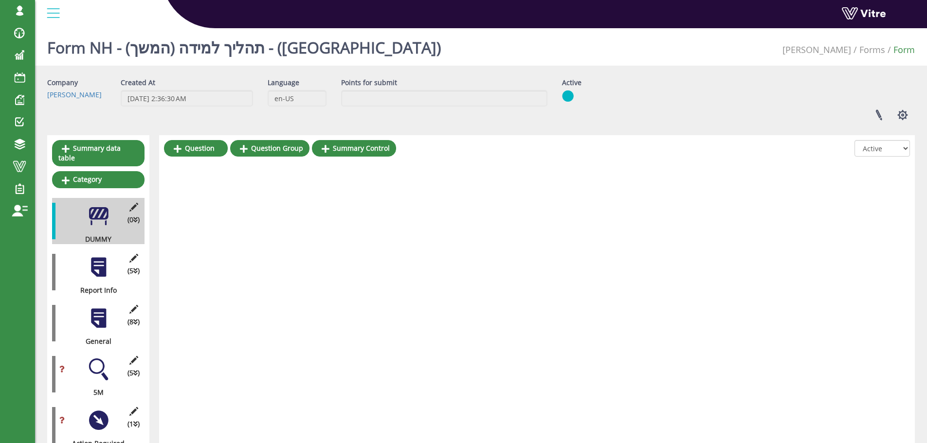
click at [98, 307] on div at bounding box center [99, 318] width 22 height 22
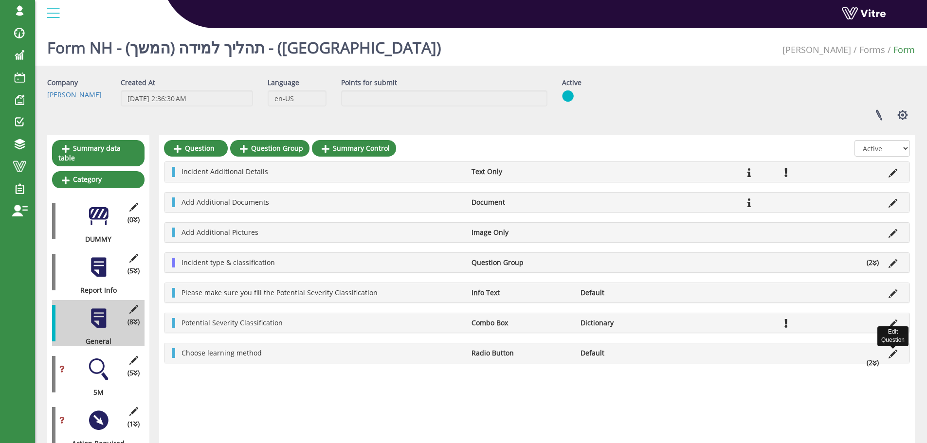
click at [892, 353] on icon at bounding box center [892, 354] width 9 height 9
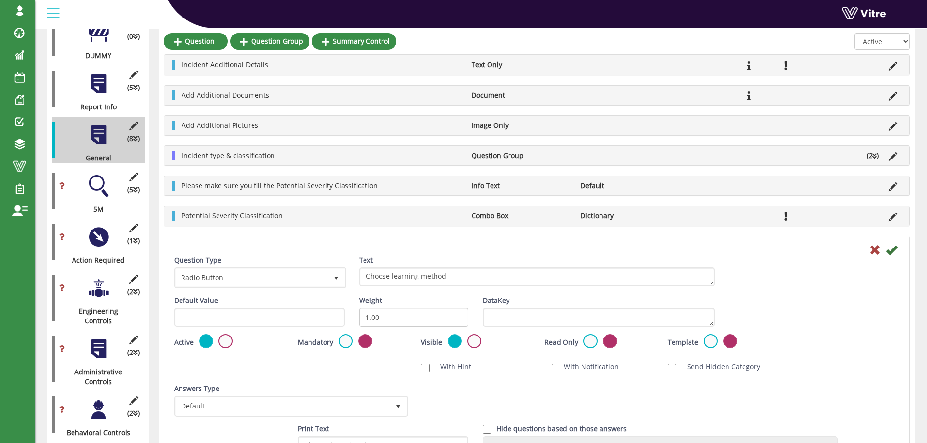
scroll to position [195, 0]
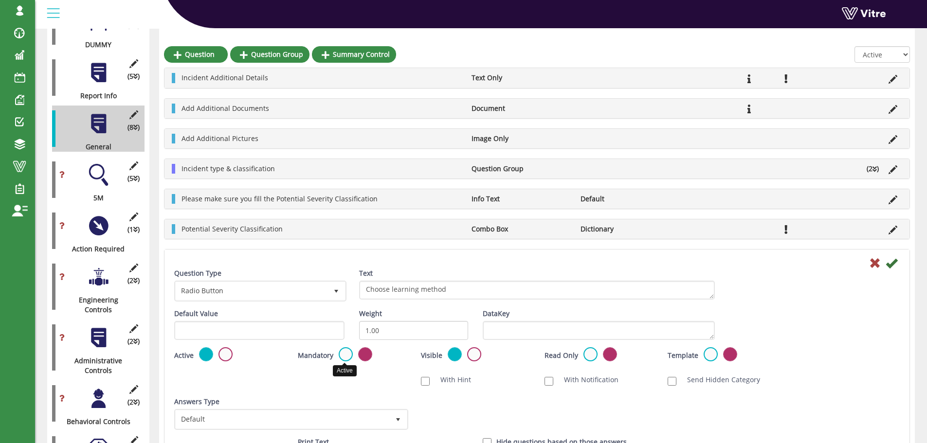
click at [346, 354] on label at bounding box center [346, 354] width 14 height 14
click at [0, 0] on input "radio" at bounding box center [0, 0] width 0 height 0
click at [891, 267] on icon at bounding box center [891, 263] width 12 height 12
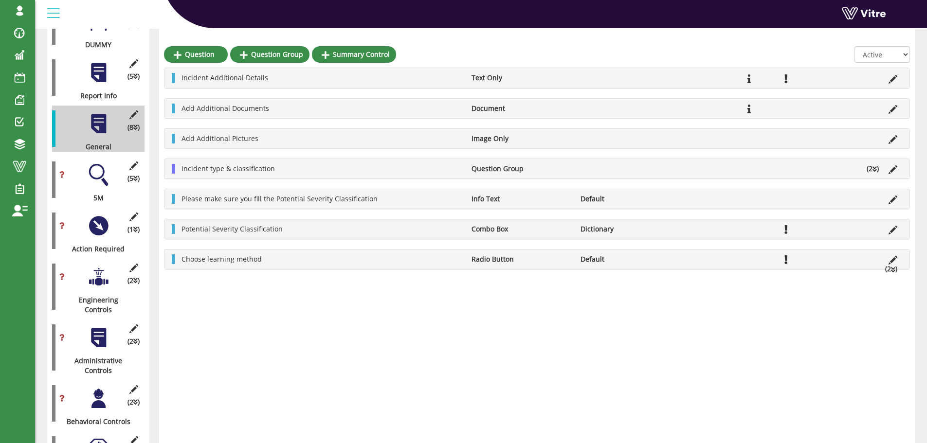
click at [99, 164] on div at bounding box center [99, 175] width 22 height 22
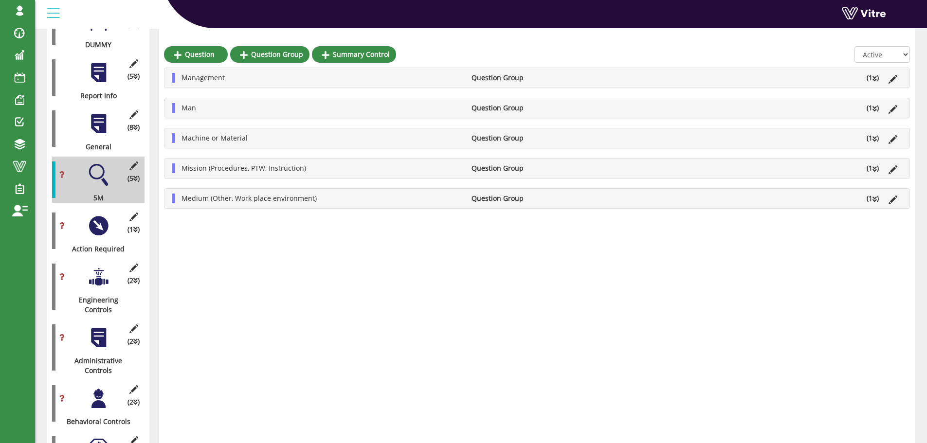
click at [98, 219] on div at bounding box center [99, 226] width 22 height 22
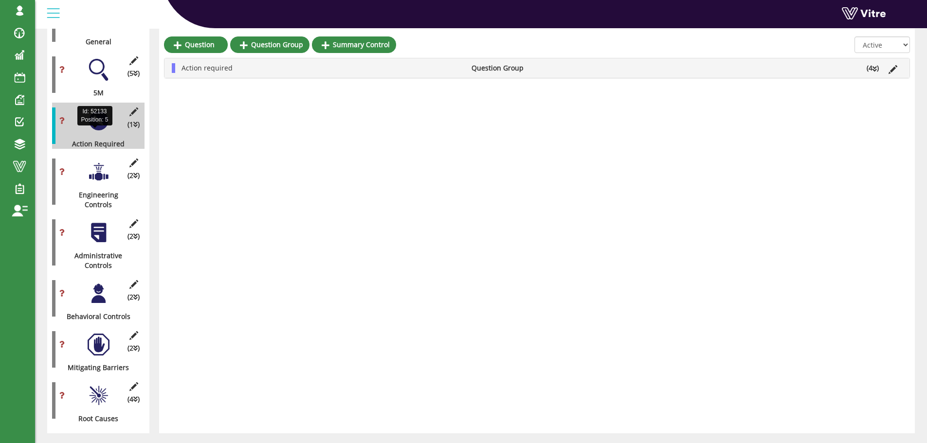
scroll to position [304, 0]
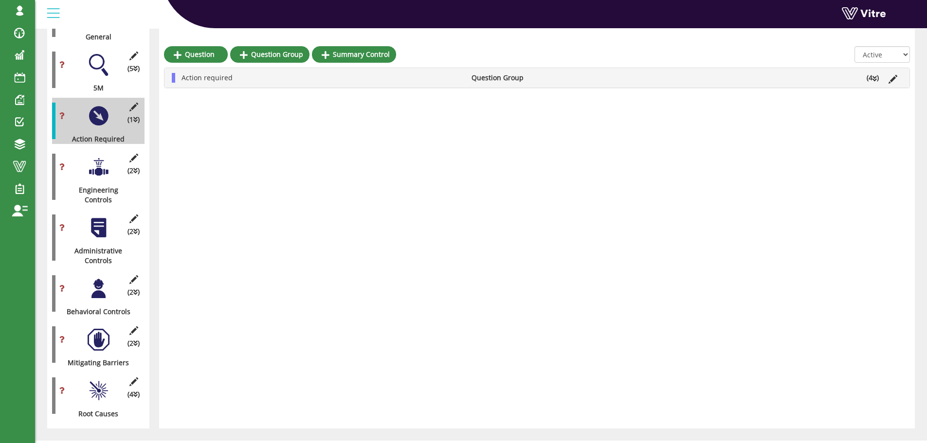
click at [99, 380] on div at bounding box center [99, 391] width 22 height 22
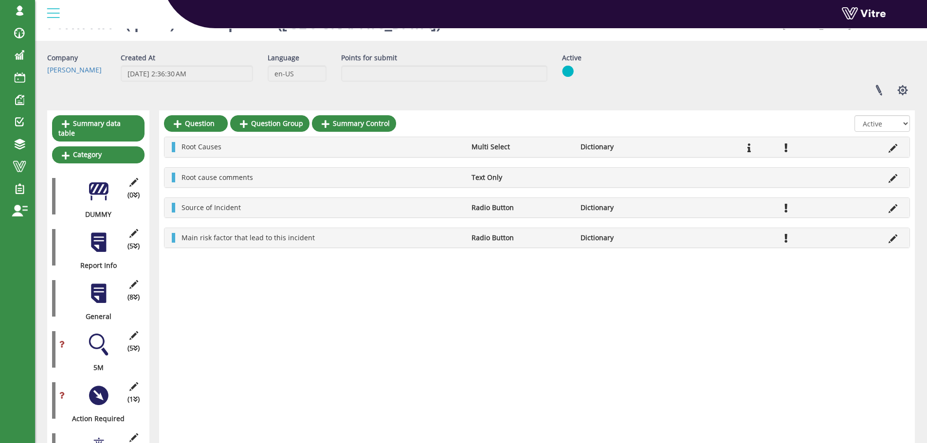
scroll to position [0, 0]
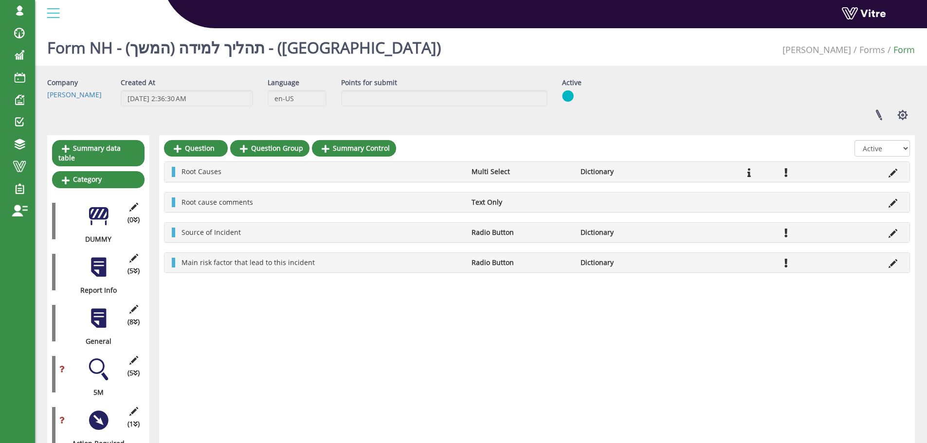
click at [98, 262] on div at bounding box center [99, 267] width 22 height 22
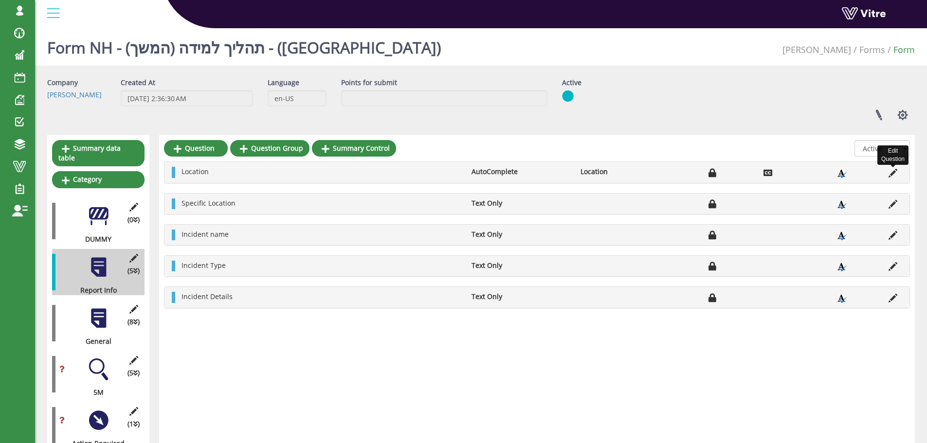
click at [894, 175] on icon at bounding box center [892, 173] width 9 height 9
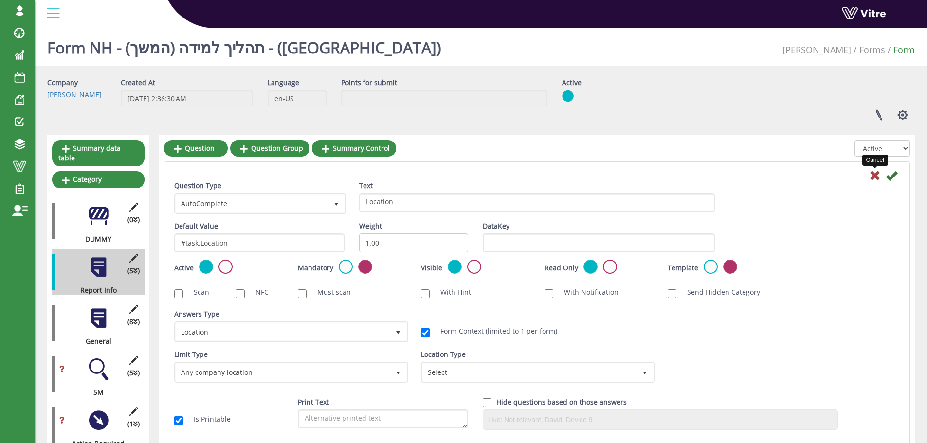
click at [874, 179] on icon at bounding box center [875, 176] width 12 height 12
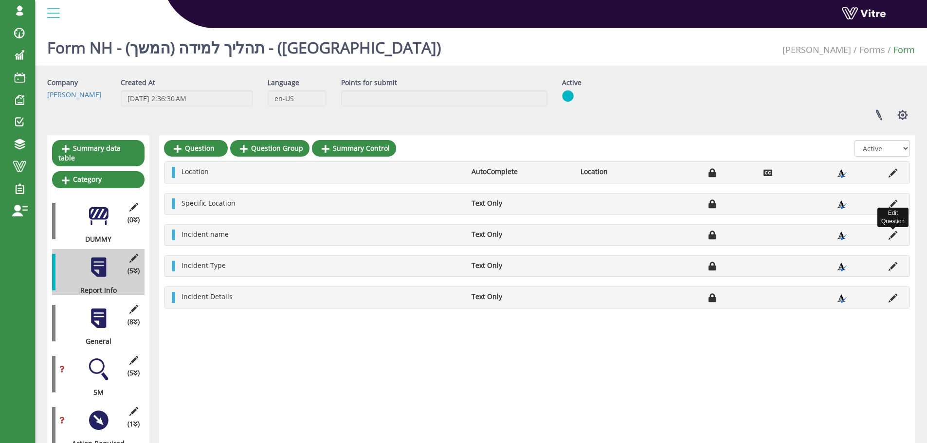
click at [894, 236] on icon at bounding box center [892, 235] width 9 height 9
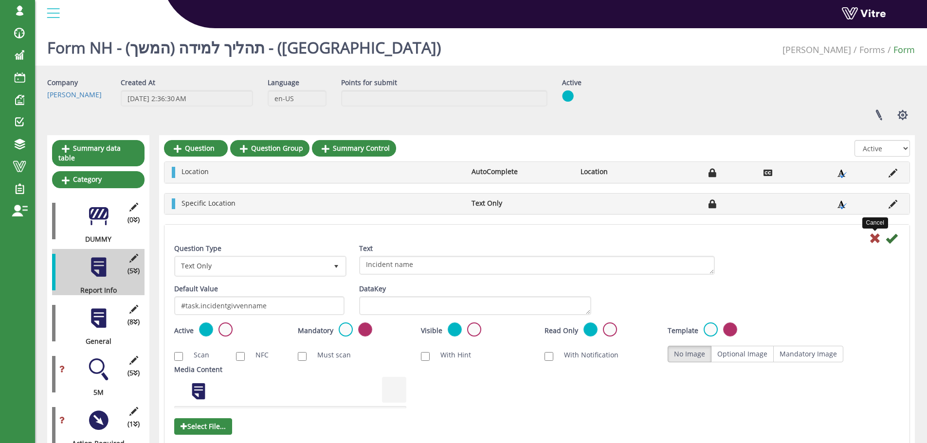
click at [876, 239] on icon at bounding box center [875, 239] width 12 height 12
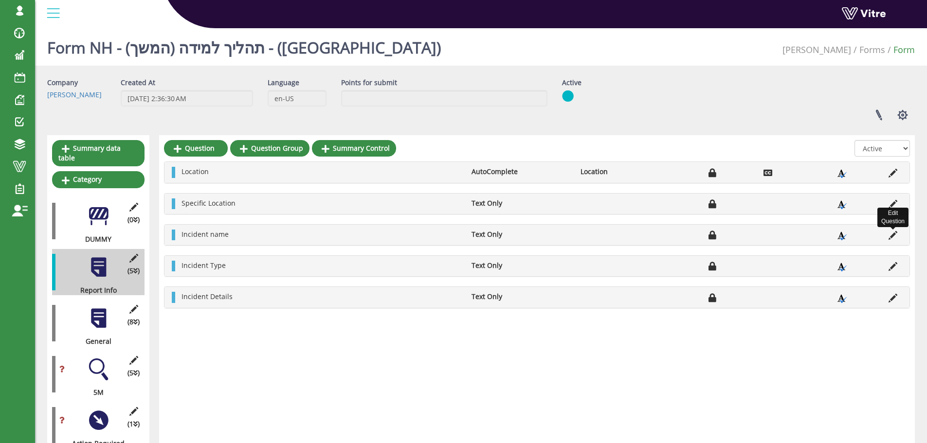
click at [893, 236] on icon at bounding box center [892, 235] width 9 height 9
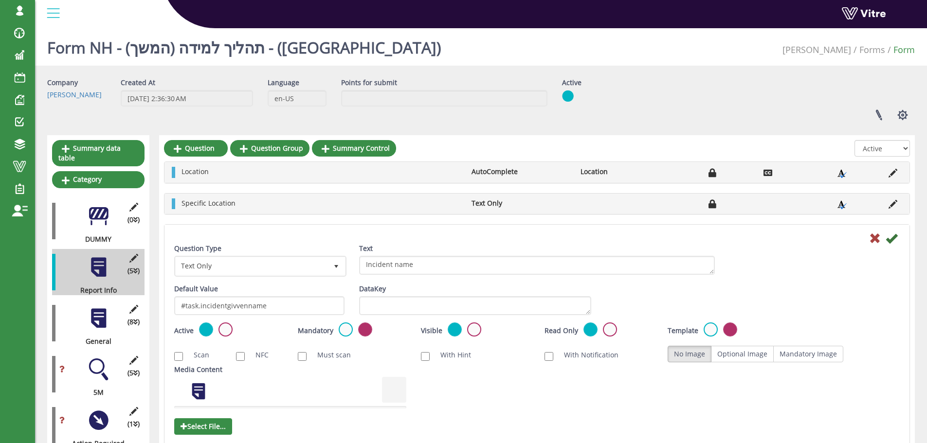
click at [414, 206] on li "Specific Location" at bounding box center [322, 203] width 290 height 10
click at [872, 239] on icon at bounding box center [875, 239] width 12 height 12
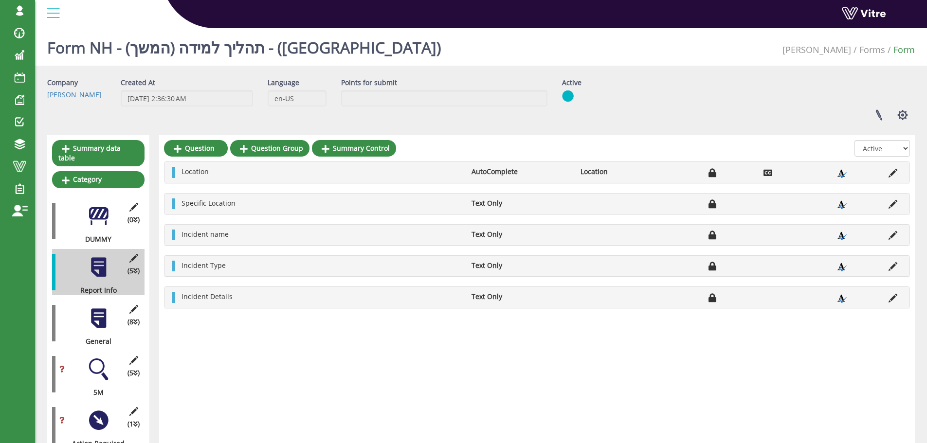
click at [96, 308] on div at bounding box center [99, 318] width 22 height 22
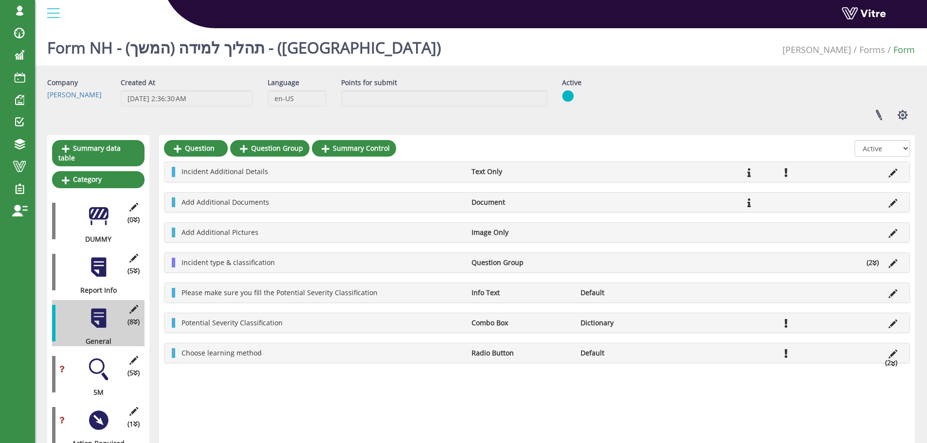
click at [895, 364] on icon at bounding box center [893, 363] width 4 height 7
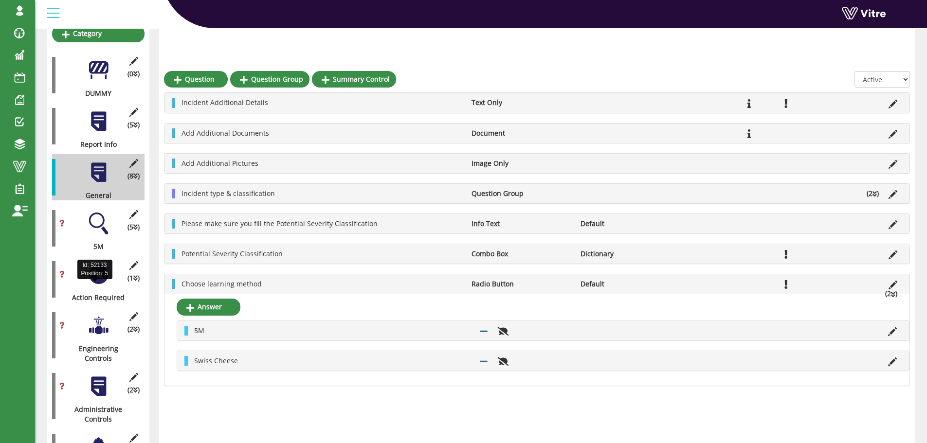
scroll to position [195, 0]
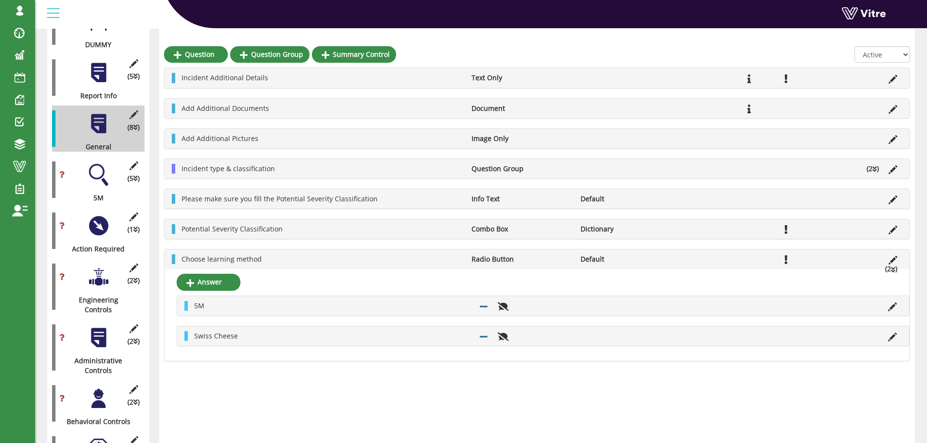
click at [94, 164] on div at bounding box center [99, 175] width 22 height 22
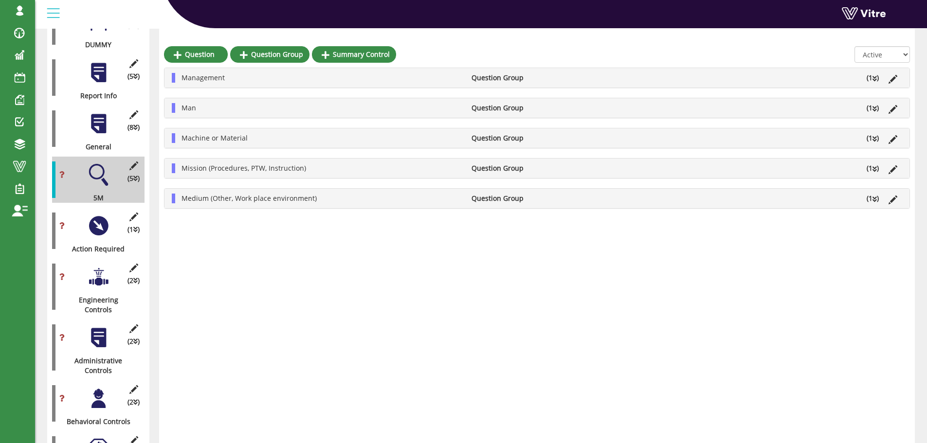
click at [104, 216] on div at bounding box center [99, 226] width 22 height 22
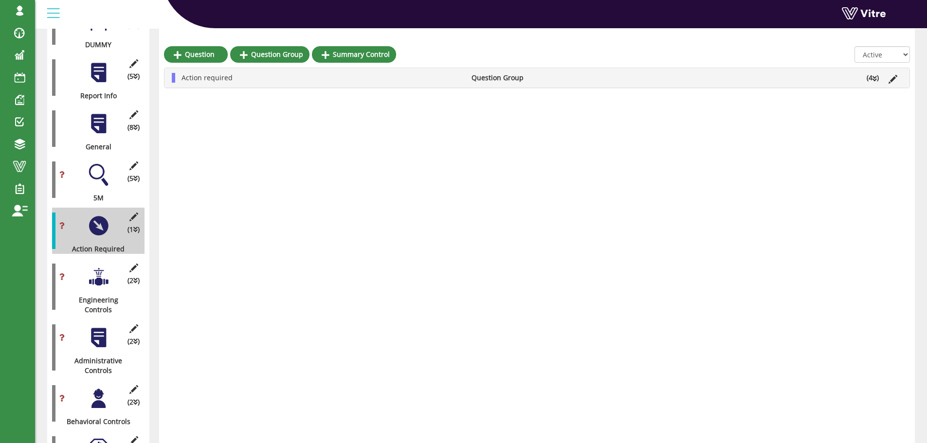
click at [97, 166] on div at bounding box center [99, 175] width 22 height 22
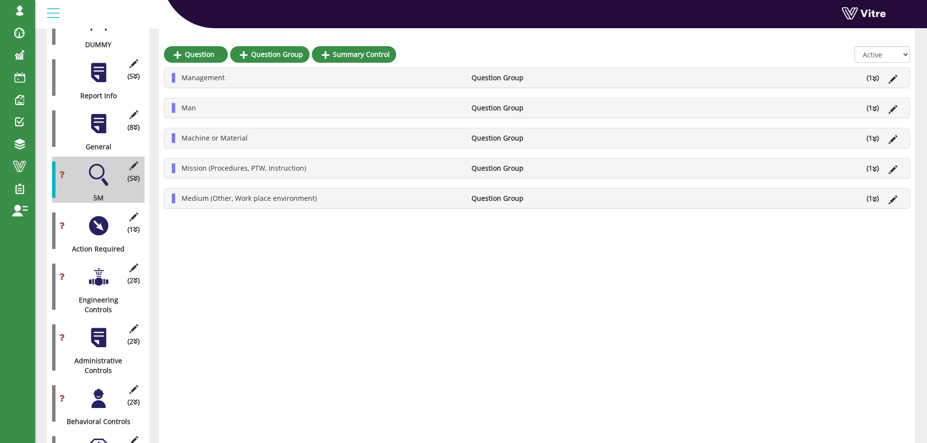
click at [95, 220] on div at bounding box center [99, 226] width 22 height 22
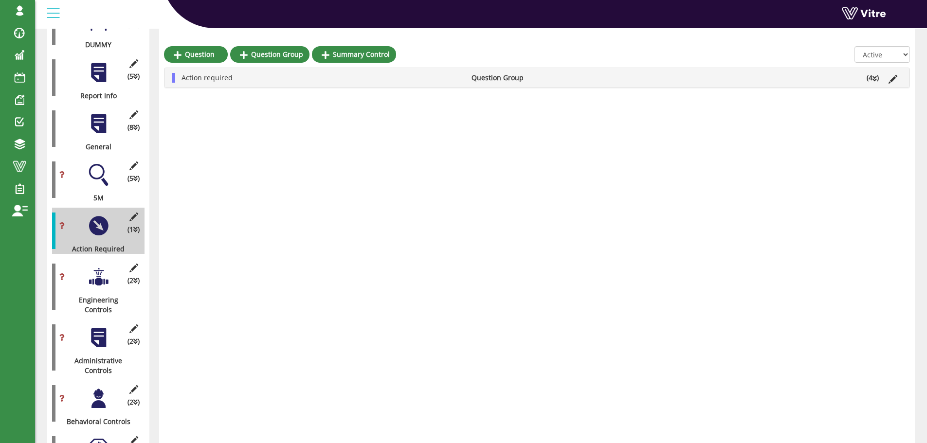
click at [97, 169] on div at bounding box center [99, 175] width 22 height 22
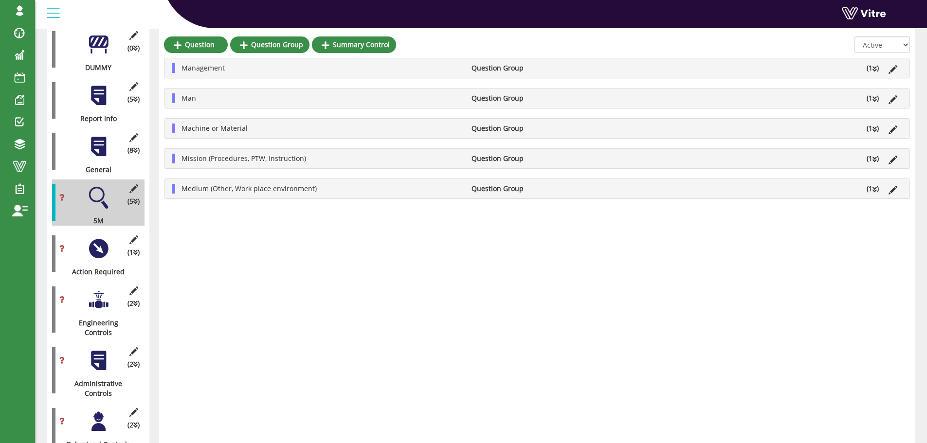
scroll to position [207, 0]
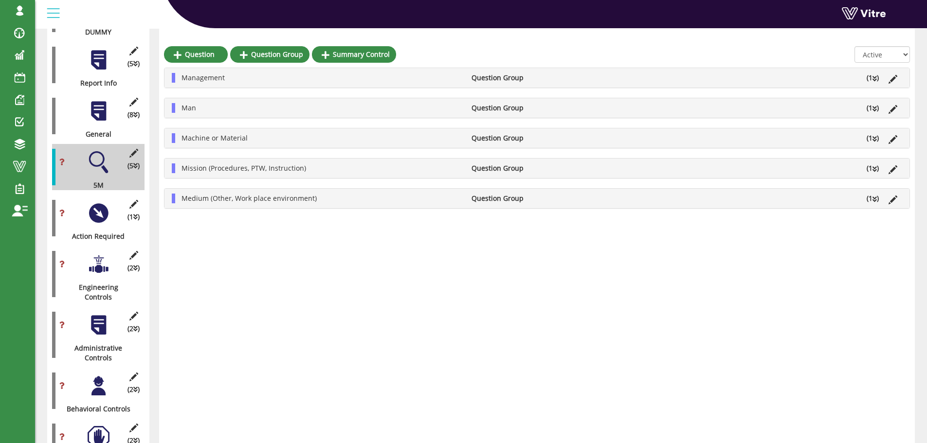
click at [101, 205] on div at bounding box center [99, 213] width 22 height 22
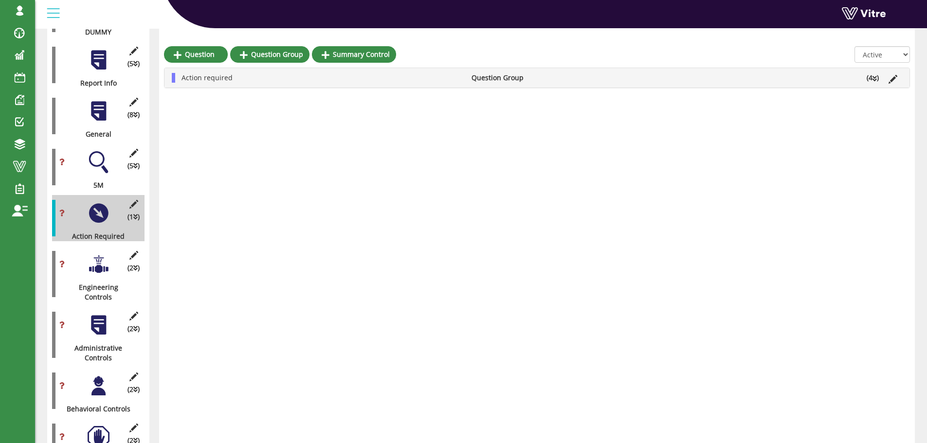
click at [872, 75] on li "(4 )" at bounding box center [872, 78] width 22 height 10
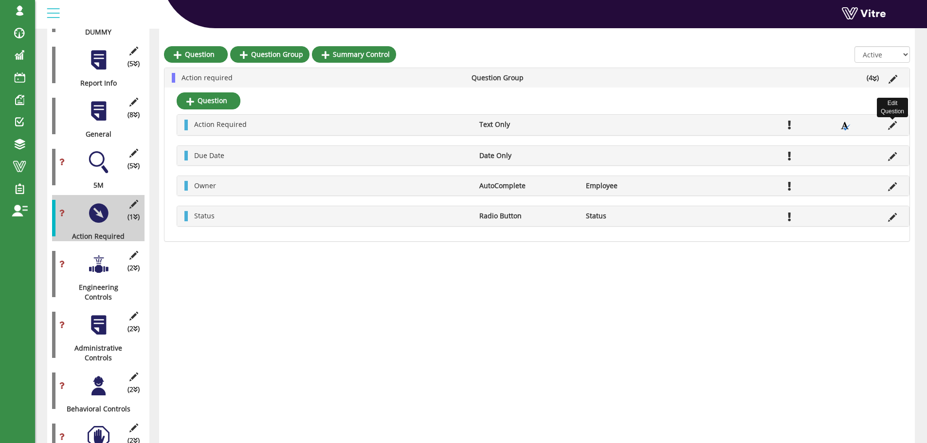
click at [892, 126] on icon at bounding box center [892, 125] width 9 height 9
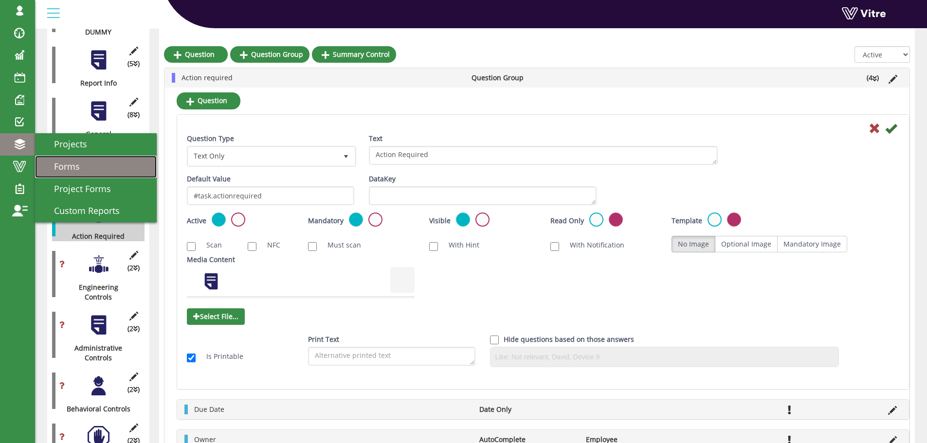
click at [72, 165] on span "Forms" at bounding box center [60, 167] width 37 height 12
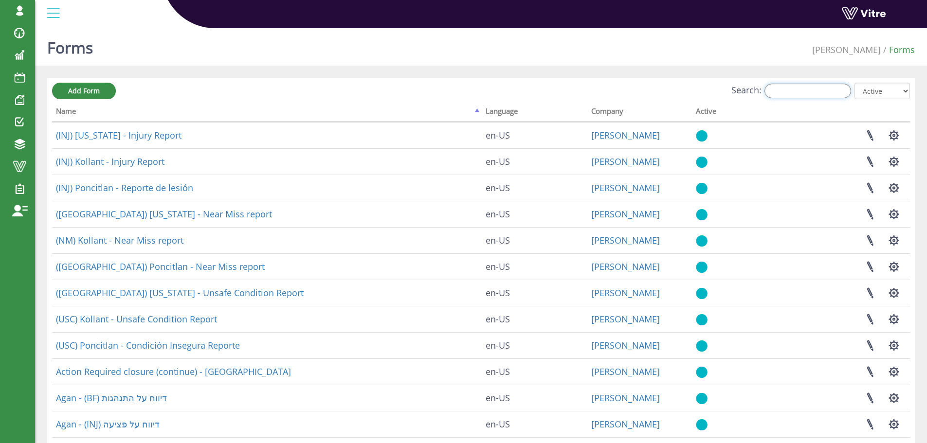
click at [829, 94] on input "Search:" at bounding box center [807, 91] width 87 height 15
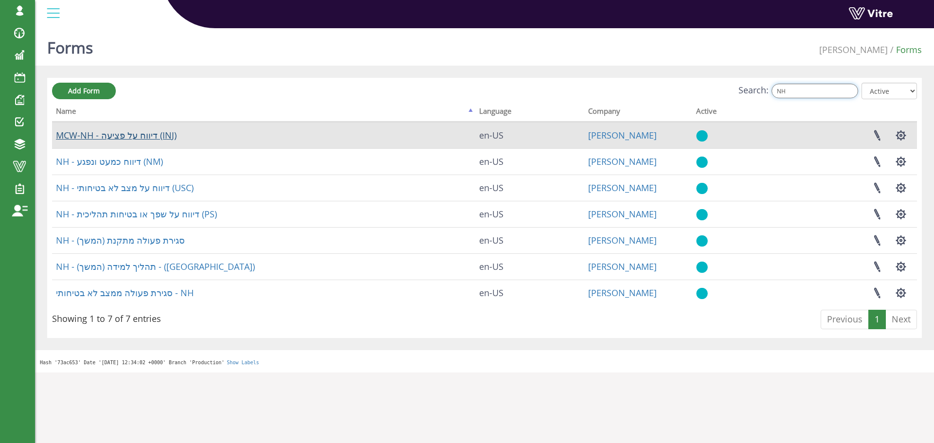
type input "NH"
click at [122, 138] on link "MCW-NH - דיווח על פציעה (INJ)" at bounding box center [116, 135] width 121 height 12
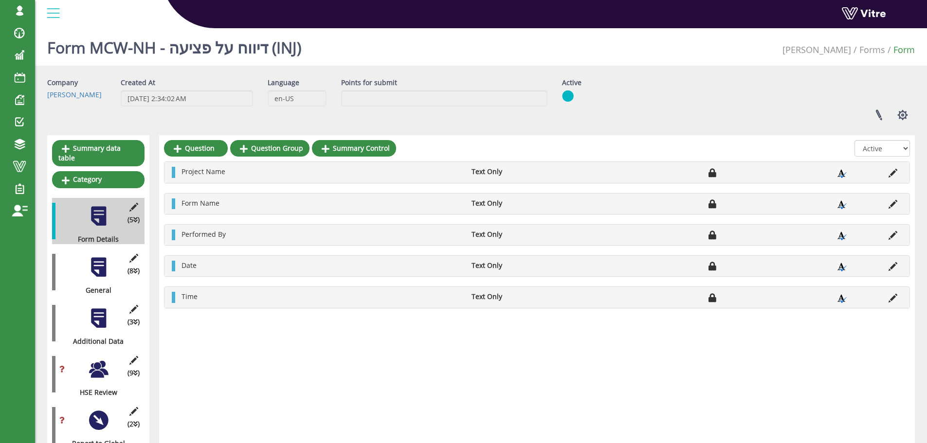
click at [96, 259] on div at bounding box center [99, 267] width 22 height 22
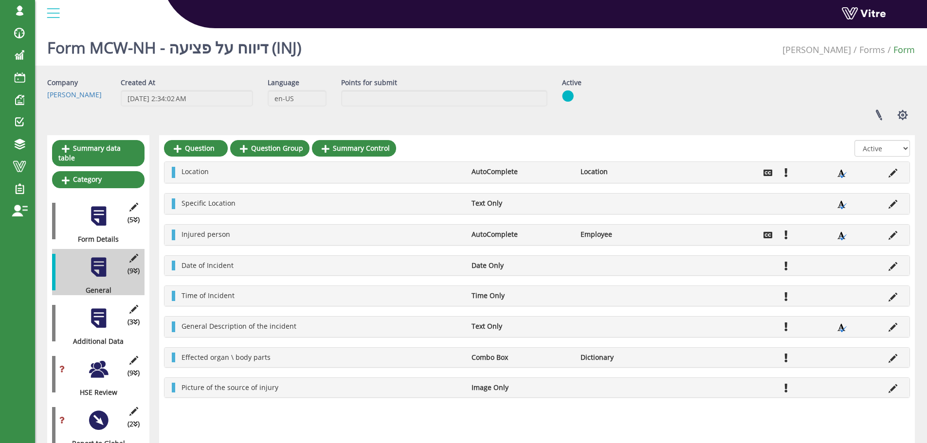
click at [96, 360] on div at bounding box center [99, 369] width 22 height 22
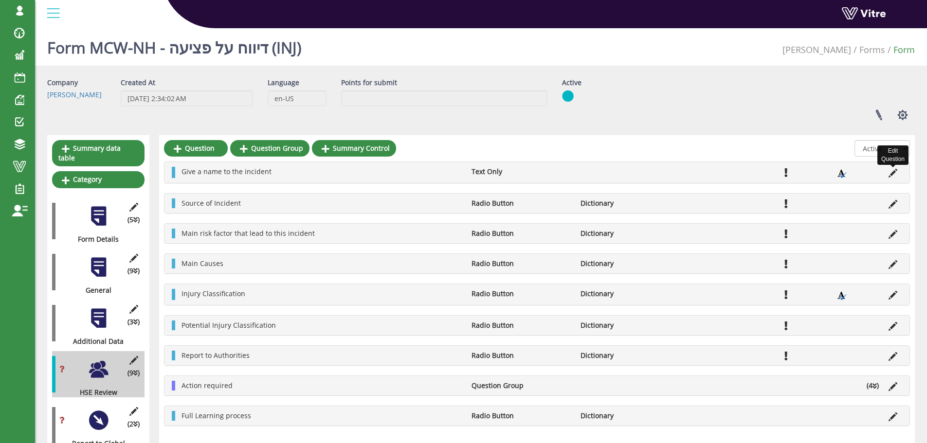
click at [892, 174] on icon at bounding box center [892, 173] width 9 height 9
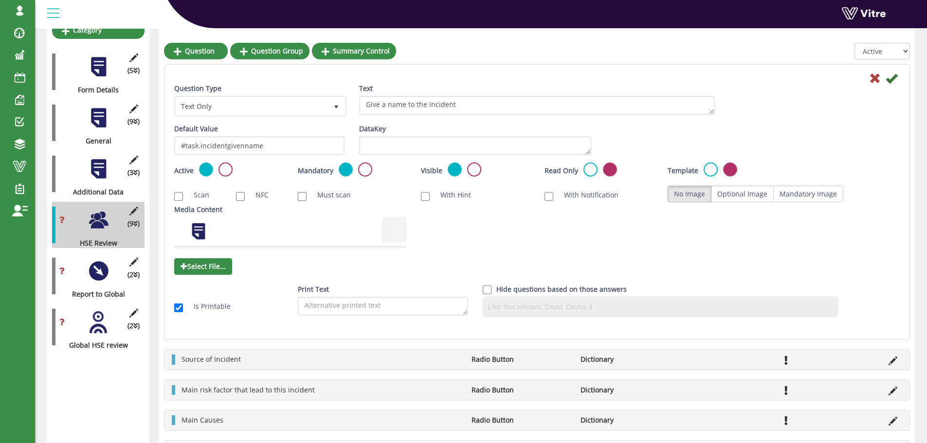
scroll to position [146, 0]
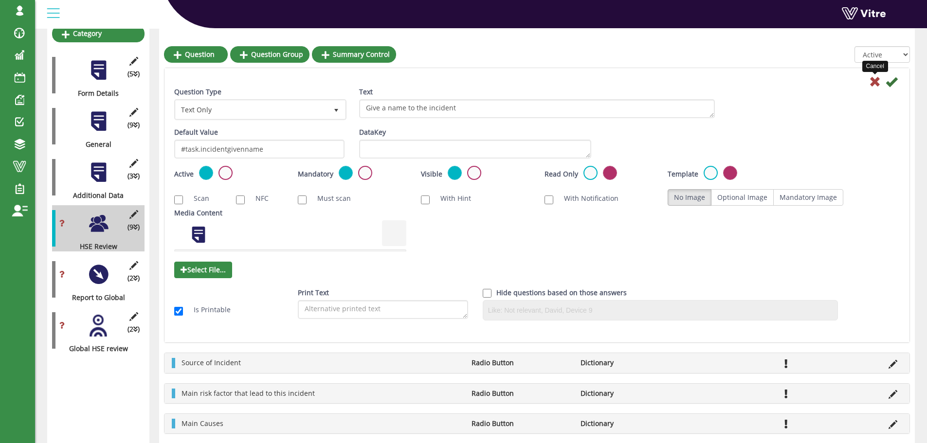
click at [875, 83] on icon at bounding box center [875, 82] width 12 height 12
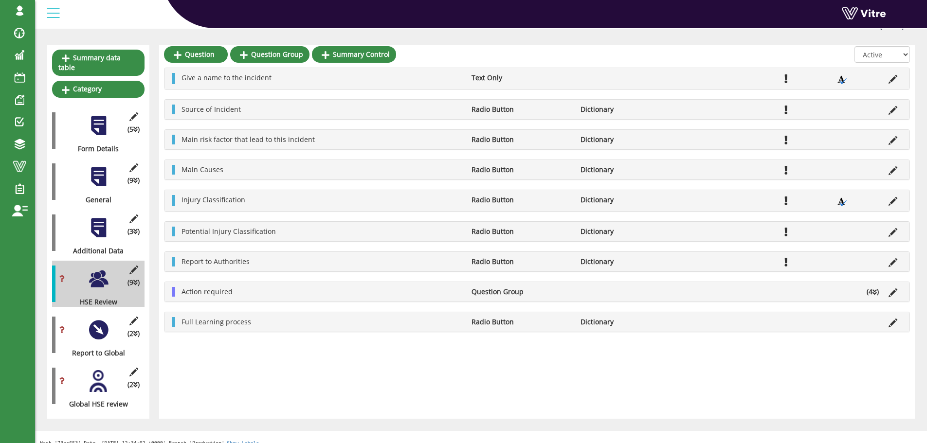
click at [260, 291] on li "Action required" at bounding box center [322, 292] width 290 height 10
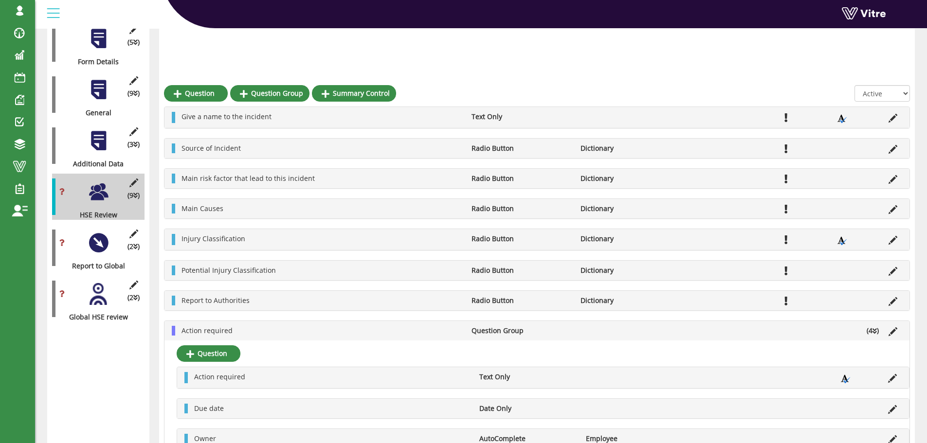
scroll to position [243, 0]
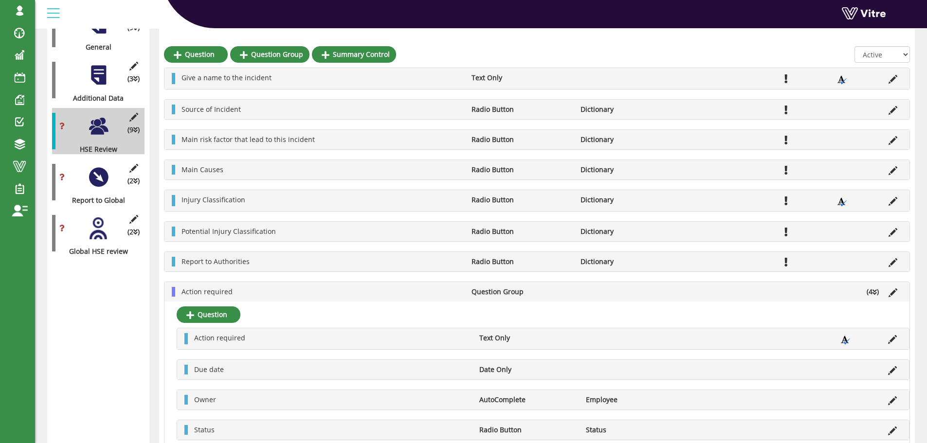
click at [545, 295] on li "Question Group" at bounding box center [520, 292] width 109 height 10
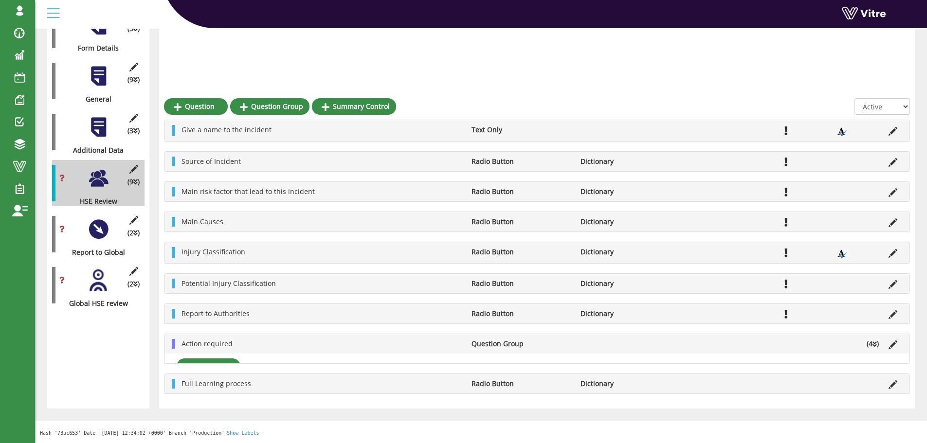
scroll to position [90, 0]
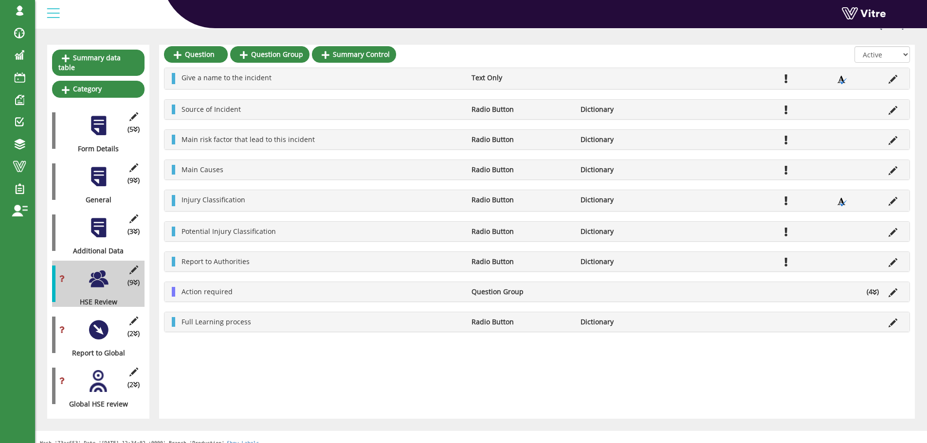
click at [876, 292] on icon at bounding box center [874, 292] width 4 height 7
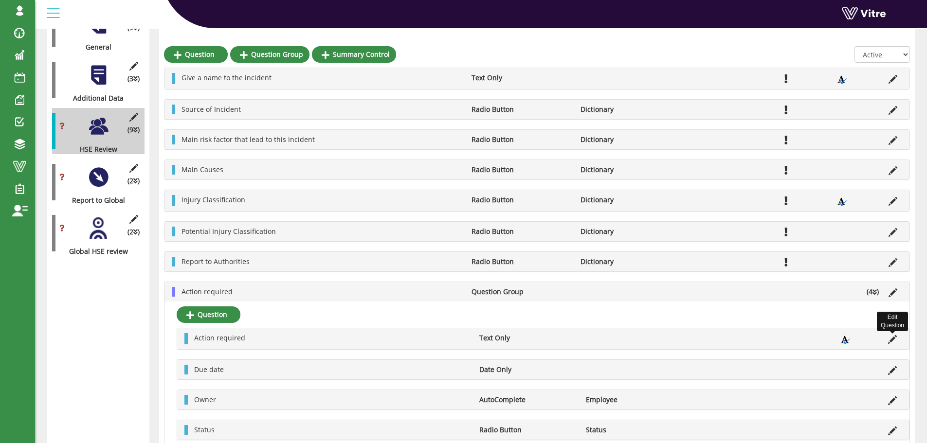
click at [893, 340] on icon at bounding box center [892, 339] width 9 height 9
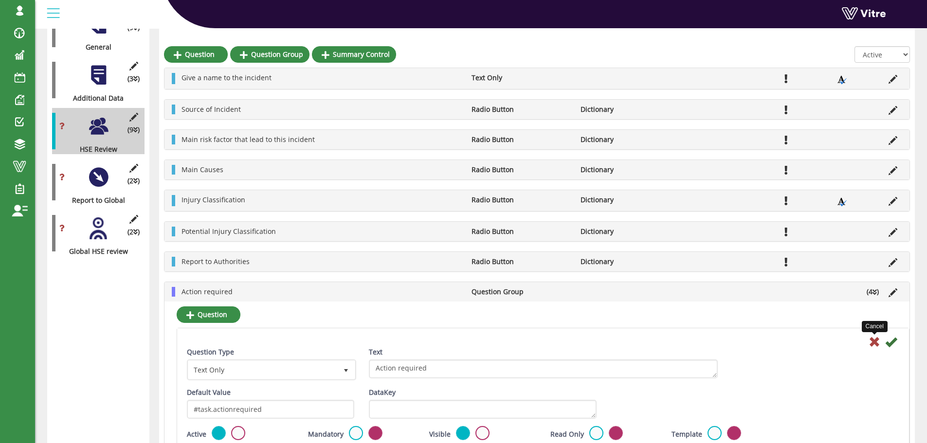
click at [874, 342] on icon at bounding box center [874, 342] width 12 height 12
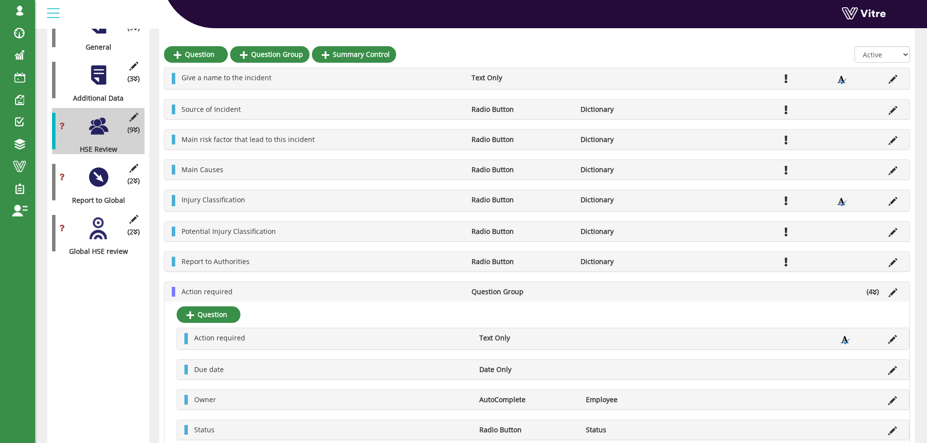
click at [278, 292] on li "Action required" at bounding box center [322, 292] width 290 height 10
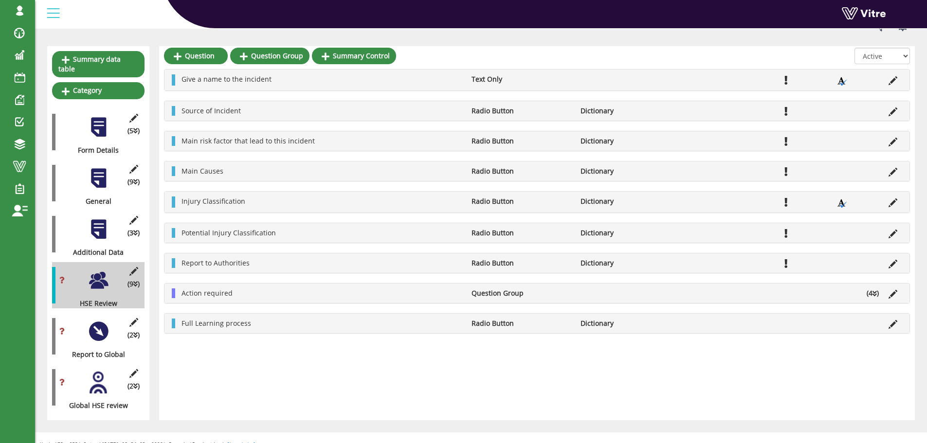
scroll to position [90, 0]
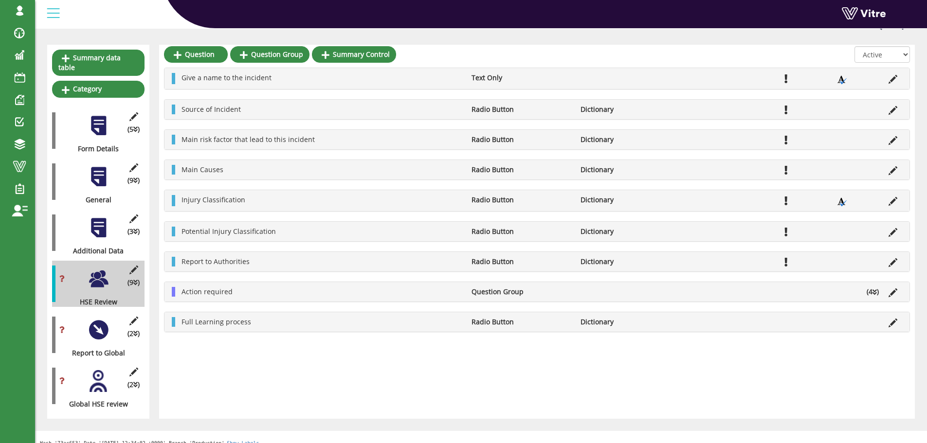
click at [97, 378] on div at bounding box center [99, 381] width 22 height 22
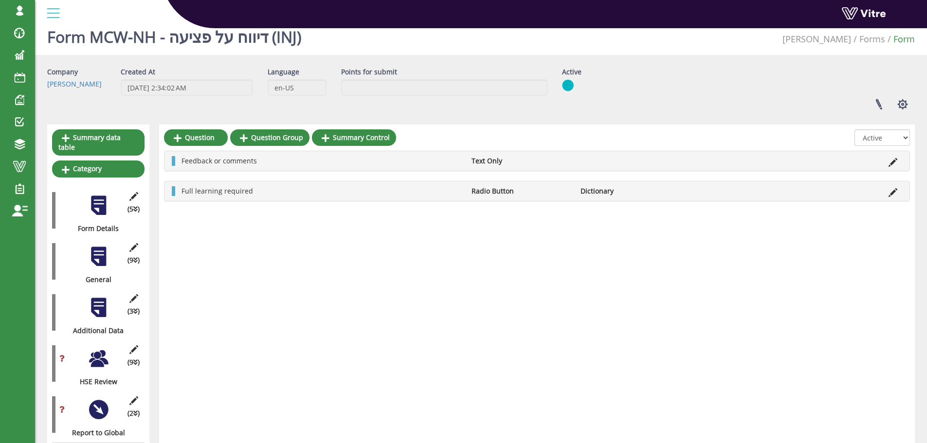
scroll to position [0, 0]
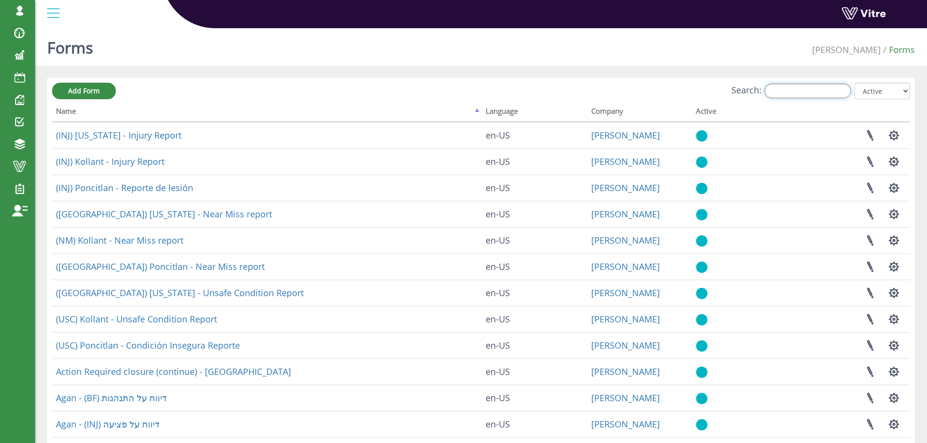
click at [799, 90] on input "Search:" at bounding box center [807, 91] width 87 height 15
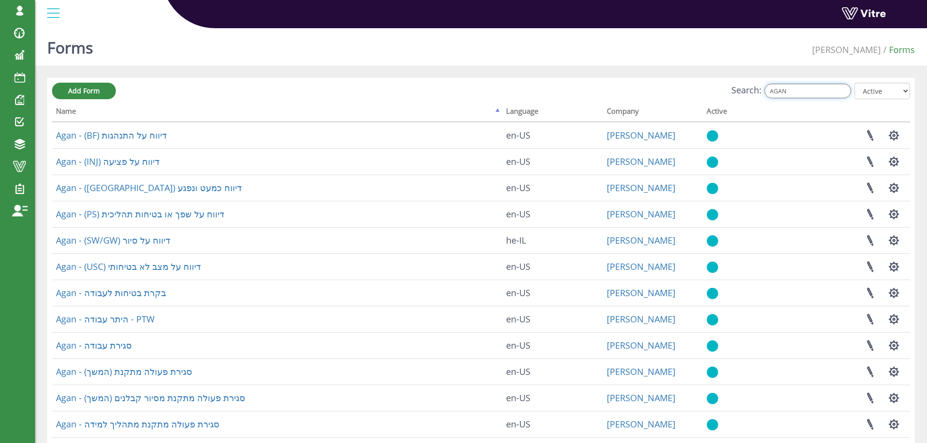
click at [804, 90] on input "AGAN" at bounding box center [807, 91] width 87 height 15
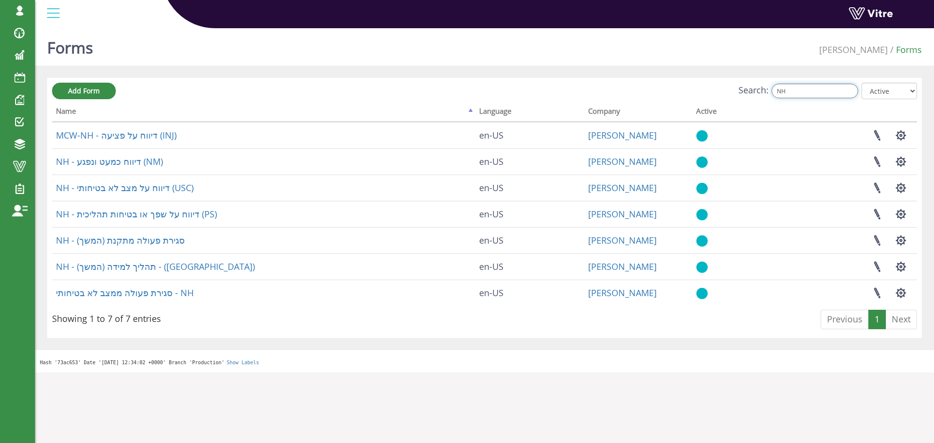
click at [807, 90] on input "NH" at bounding box center [814, 91] width 87 height 15
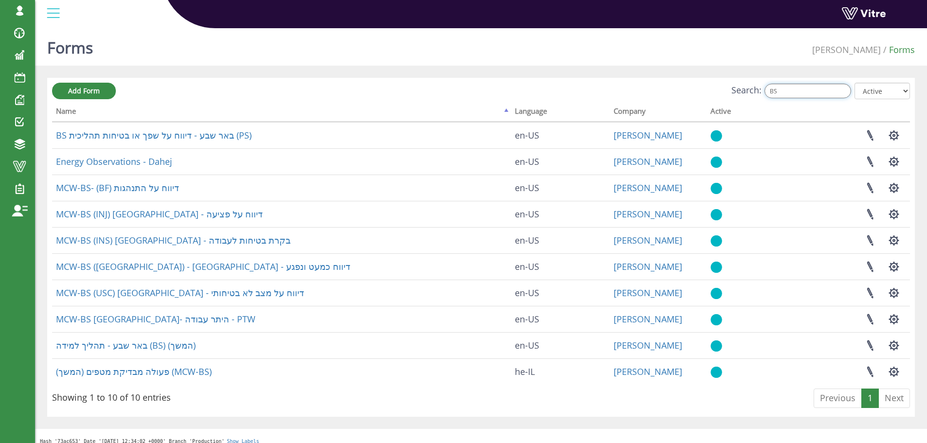
click at [795, 93] on input "BS" at bounding box center [807, 91] width 87 height 15
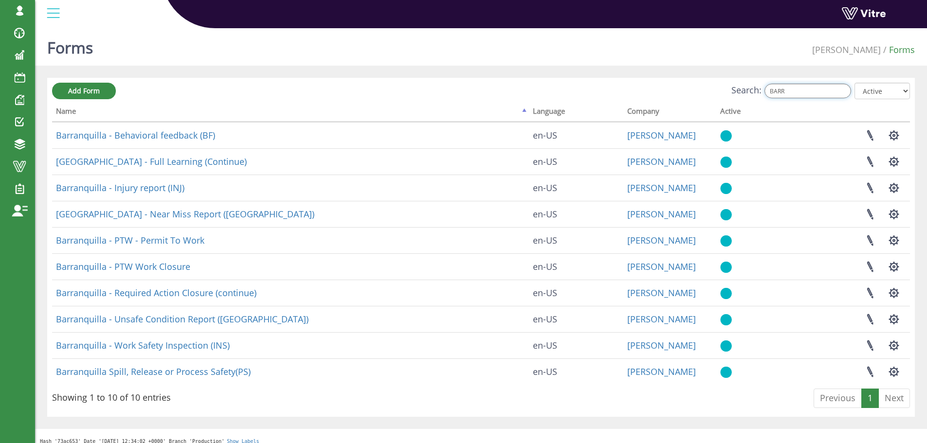
click at [808, 94] on input "BARR" at bounding box center [807, 91] width 87 height 15
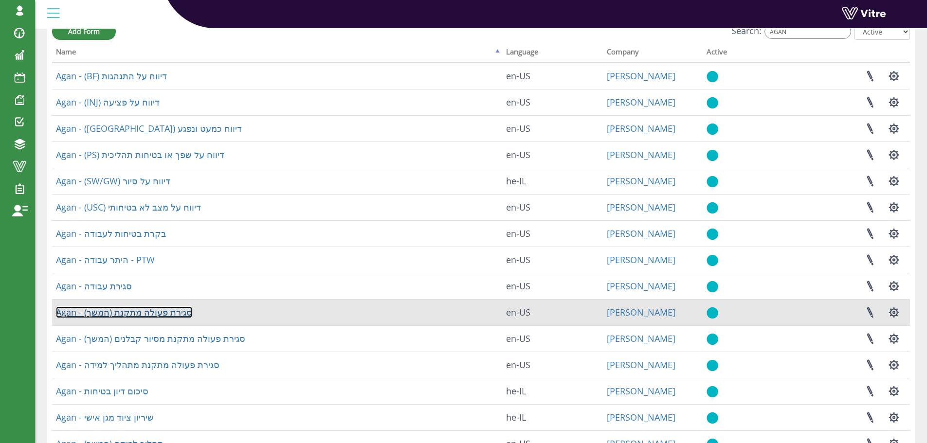
scroll to position [42, 0]
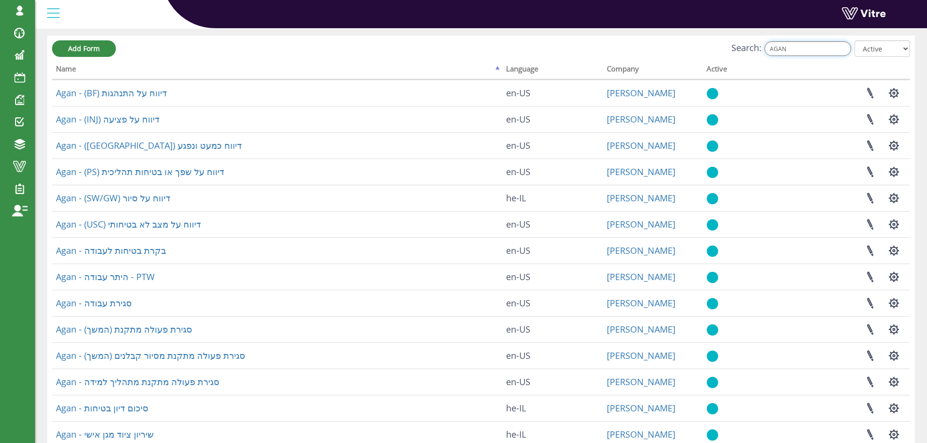
click at [795, 51] on input "AGAN" at bounding box center [807, 48] width 87 height 15
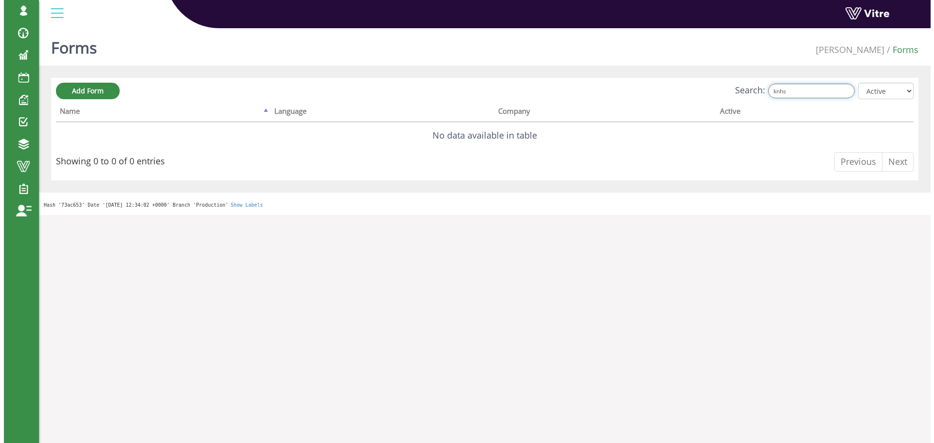
scroll to position [0, 0]
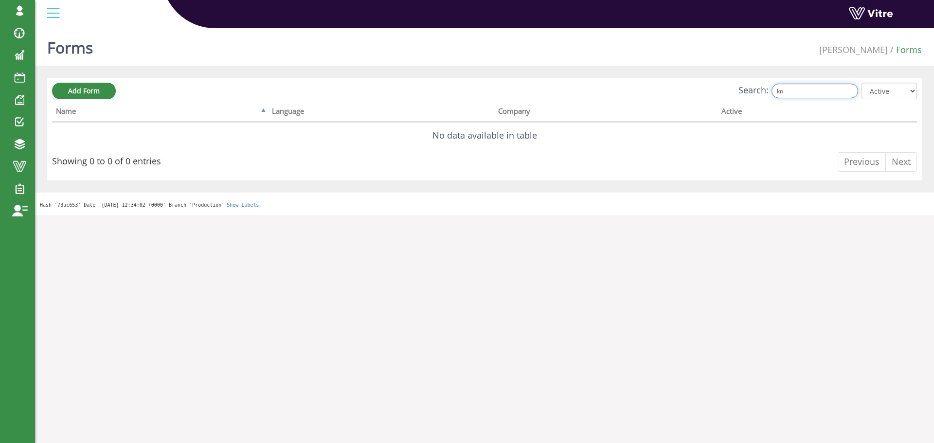
type input "k"
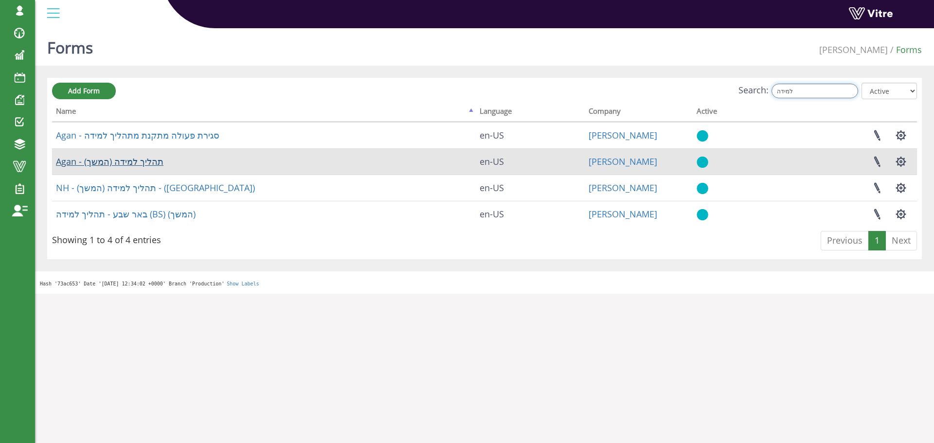
type input "למידה"
click at [132, 161] on link "Agan - תהליך למידה (המשך)" at bounding box center [109, 162] width 107 height 12
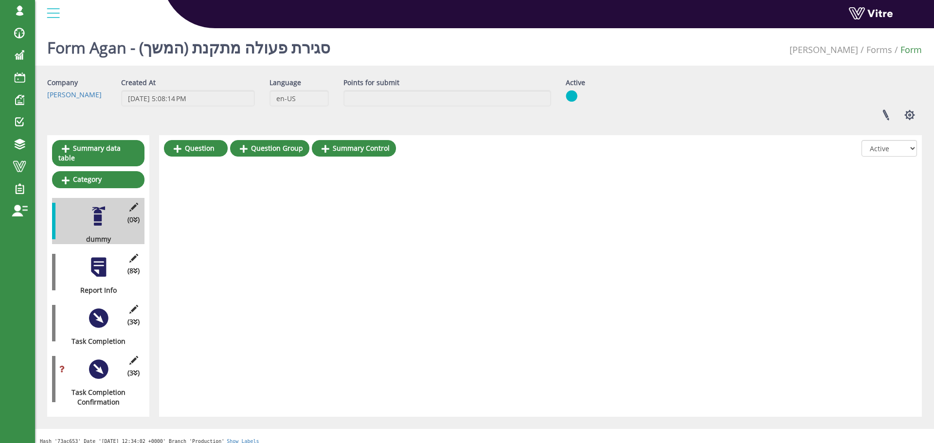
click at [98, 262] on div at bounding box center [99, 267] width 22 height 22
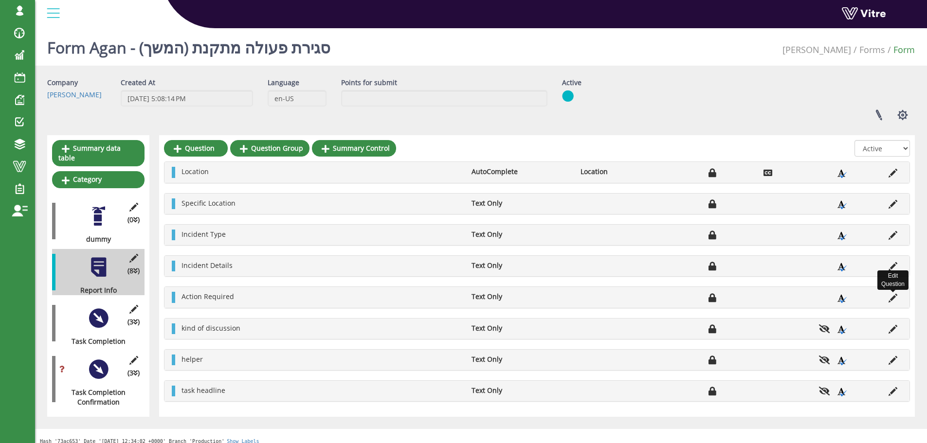
click at [893, 299] on icon at bounding box center [892, 298] width 9 height 9
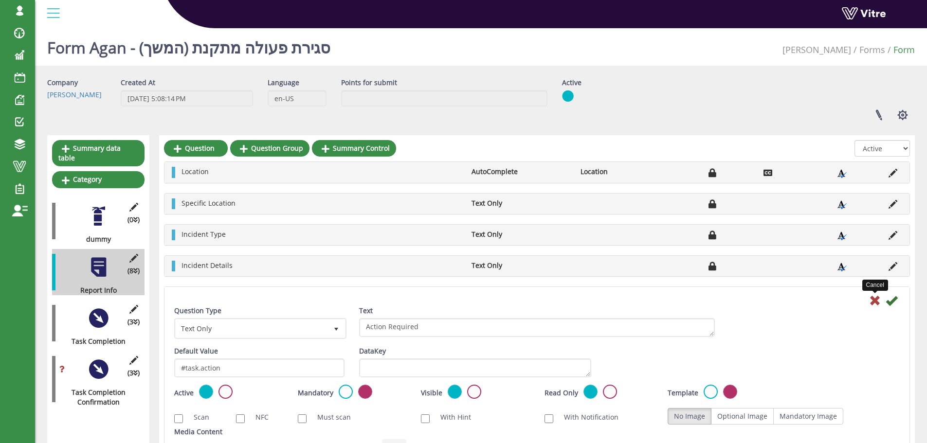
click at [876, 302] on icon at bounding box center [875, 301] width 12 height 12
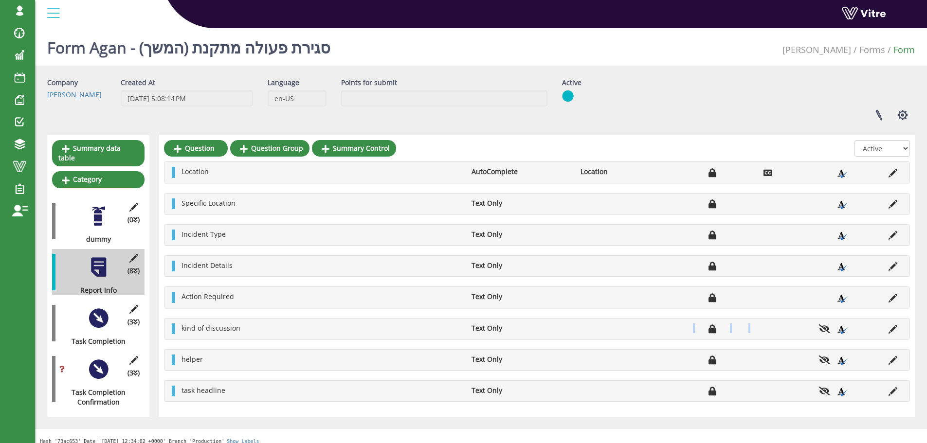
drag, startPoint x: 681, startPoint y: 316, endPoint x: 825, endPoint y: 322, distance: 144.1
click at [799, 322] on div "Location AutoComplete Location Specific Location Text Only Incident Type Text O…" at bounding box center [537, 281] width 746 height 240
click at [892, 298] on icon at bounding box center [892, 298] width 9 height 9
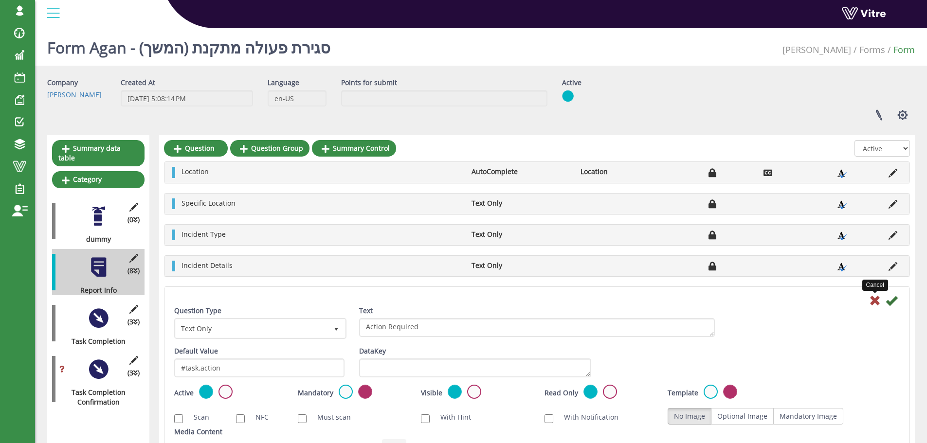
click at [878, 300] on icon at bounding box center [875, 301] width 12 height 12
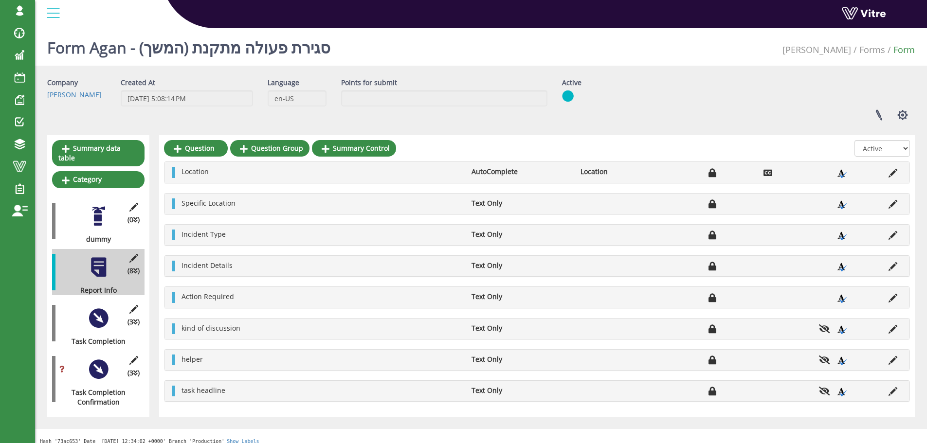
click at [104, 358] on div at bounding box center [99, 369] width 22 height 22
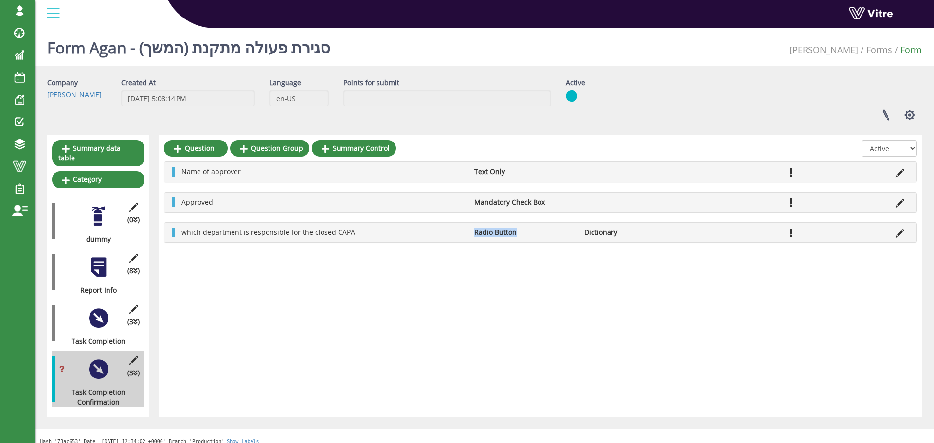
drag, startPoint x: 480, startPoint y: 238, endPoint x: 635, endPoint y: 245, distance: 155.3
click at [599, 245] on div "Question Question Group Summary Control All Active Not Active Name of approver …" at bounding box center [540, 276] width 763 height 282
click at [670, 294] on div "Question Question Group Summary Control All Active Not Active Name of approver …" at bounding box center [540, 276] width 763 height 282
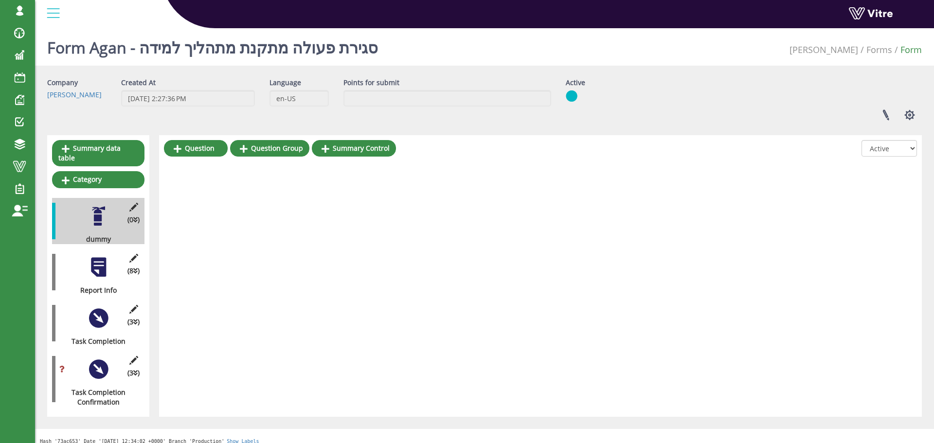
click at [99, 259] on div at bounding box center [99, 267] width 22 height 22
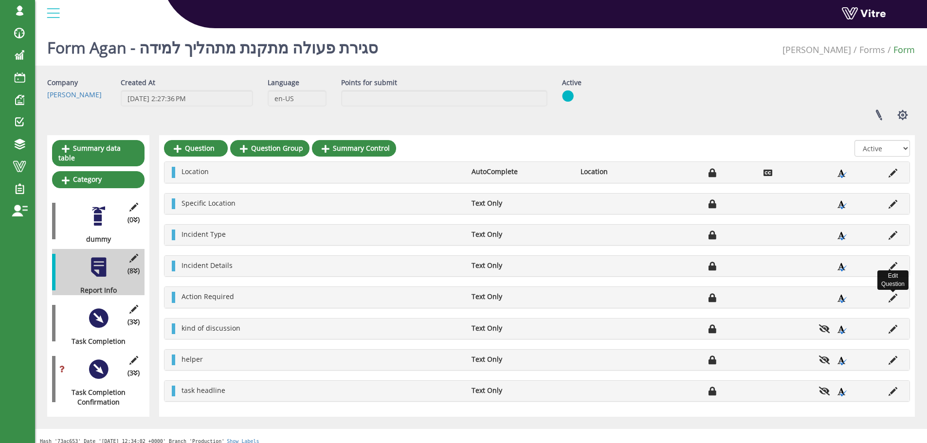
click at [892, 299] on icon at bounding box center [892, 298] width 9 height 9
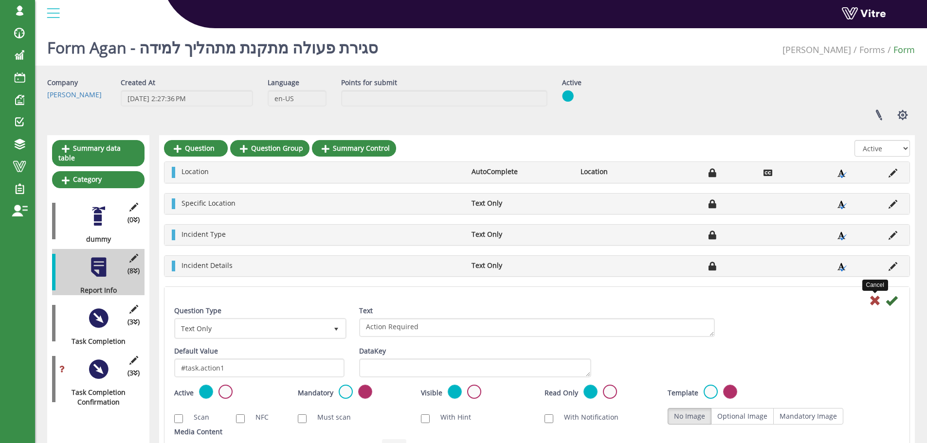
click at [874, 300] on icon at bounding box center [875, 301] width 12 height 12
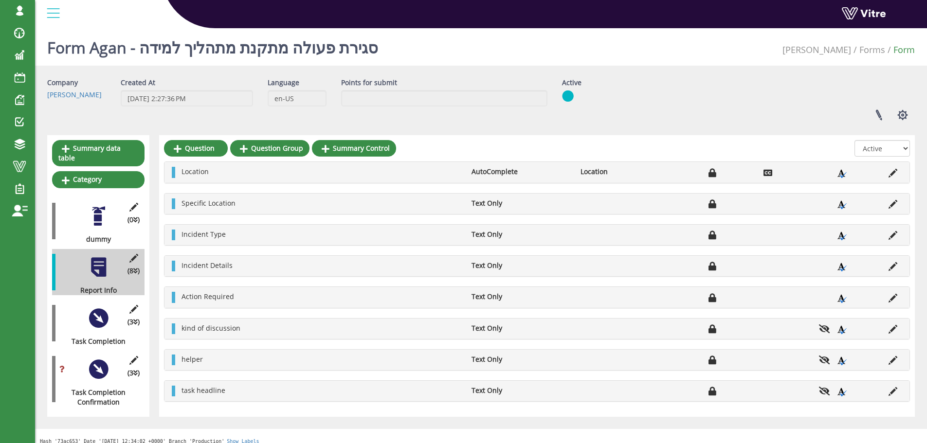
click at [95, 359] on div at bounding box center [99, 369] width 22 height 22
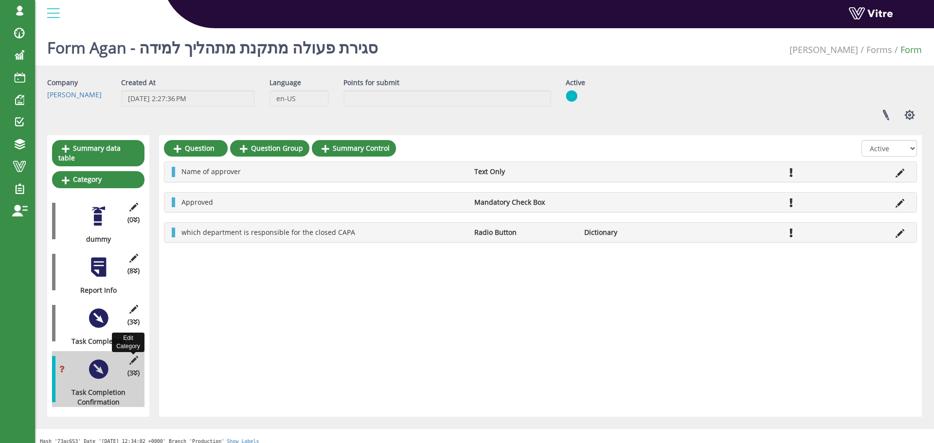
click at [133, 356] on icon at bounding box center [133, 360] width 12 height 9
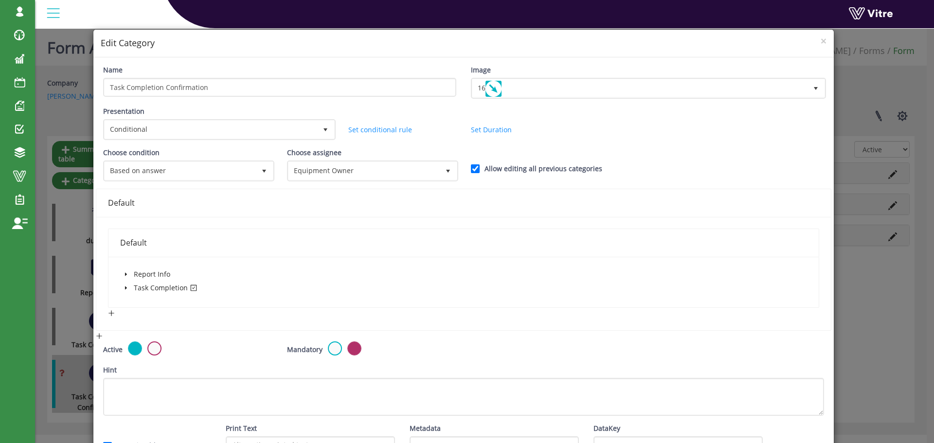
click at [127, 288] on icon "caret-down" at bounding box center [126, 288] width 5 height 5
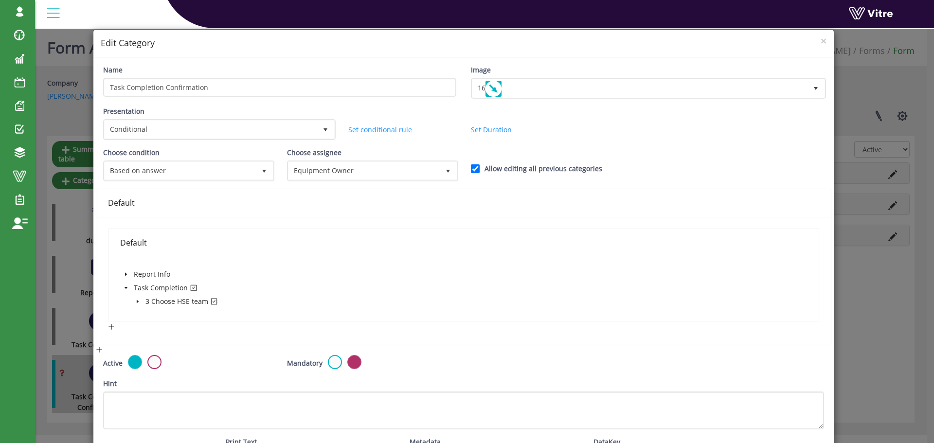
click at [137, 301] on icon "caret-down" at bounding box center [137, 301] width 5 height 5
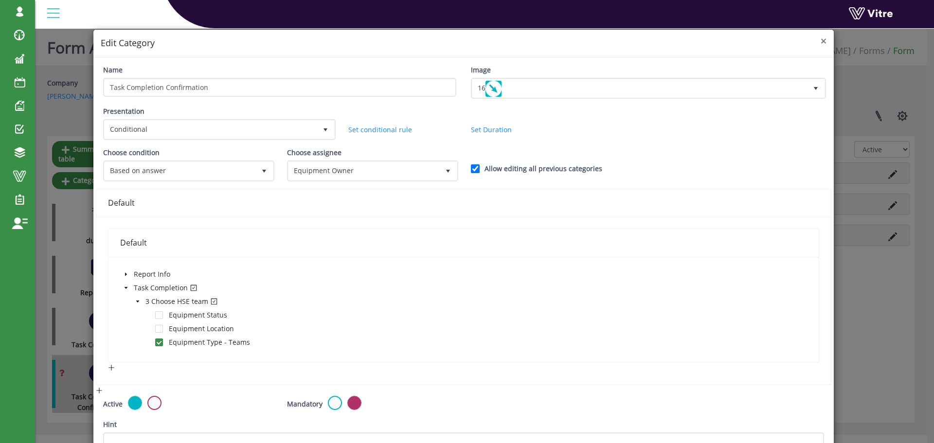
click at [821, 43] on span "×" at bounding box center [824, 41] width 6 height 14
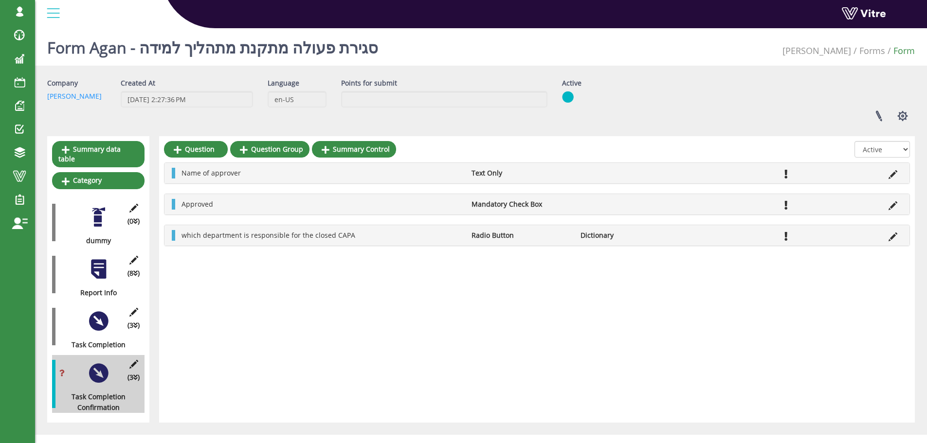
click at [97, 262] on div at bounding box center [99, 269] width 22 height 22
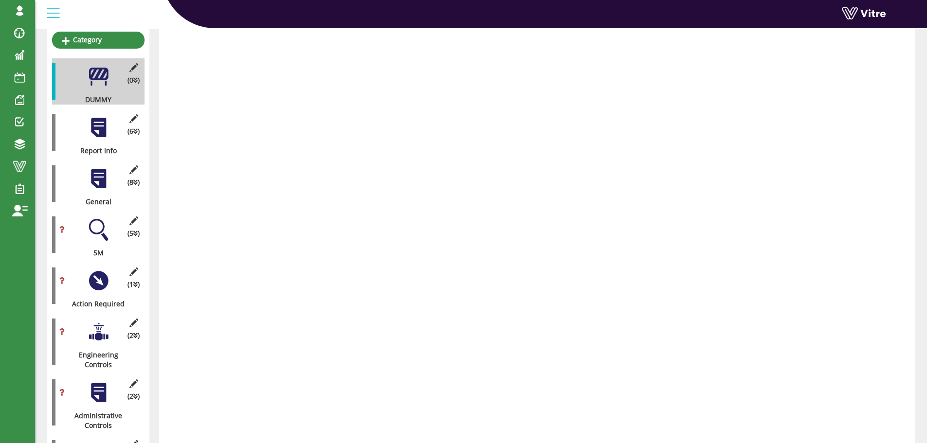
scroll to position [146, 0]
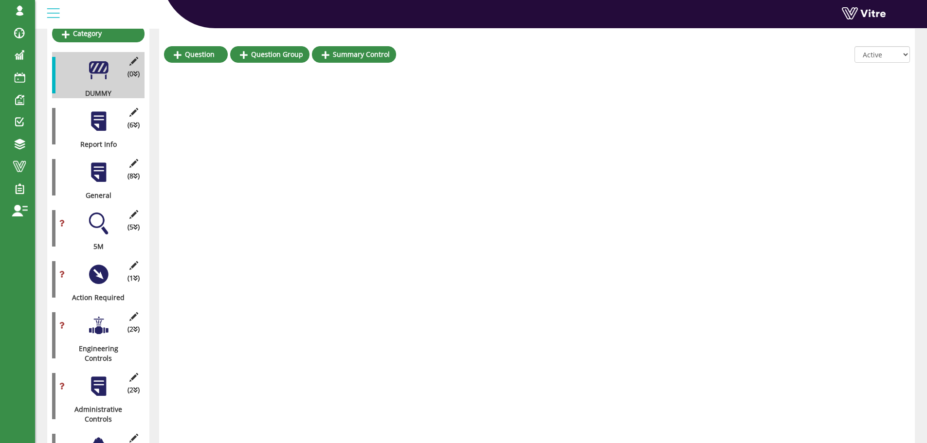
click at [100, 265] on div at bounding box center [99, 275] width 22 height 22
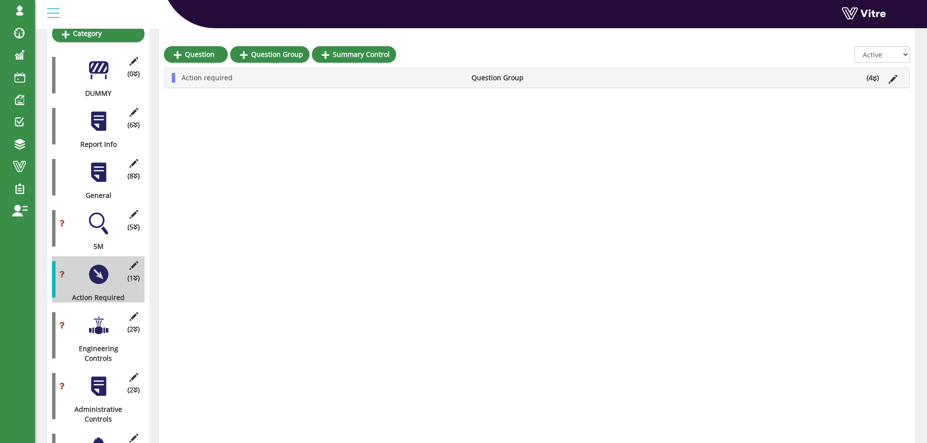
click at [348, 77] on li "Action required" at bounding box center [322, 78] width 290 height 10
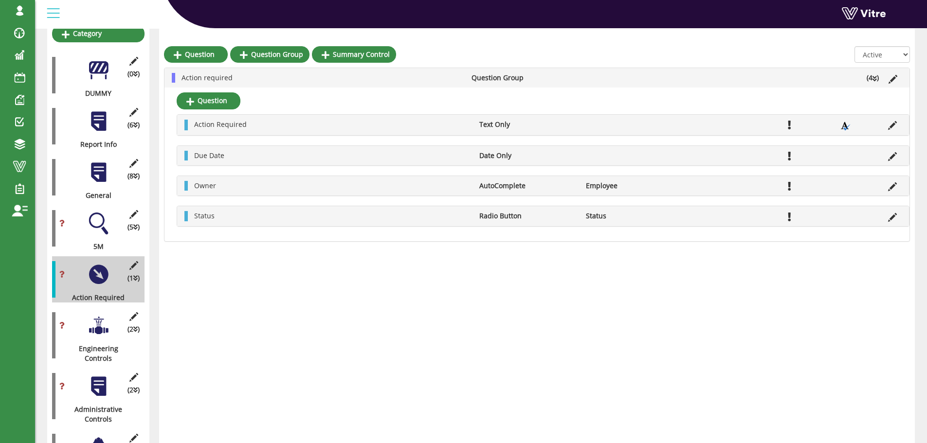
click at [100, 320] on div at bounding box center [99, 326] width 22 height 22
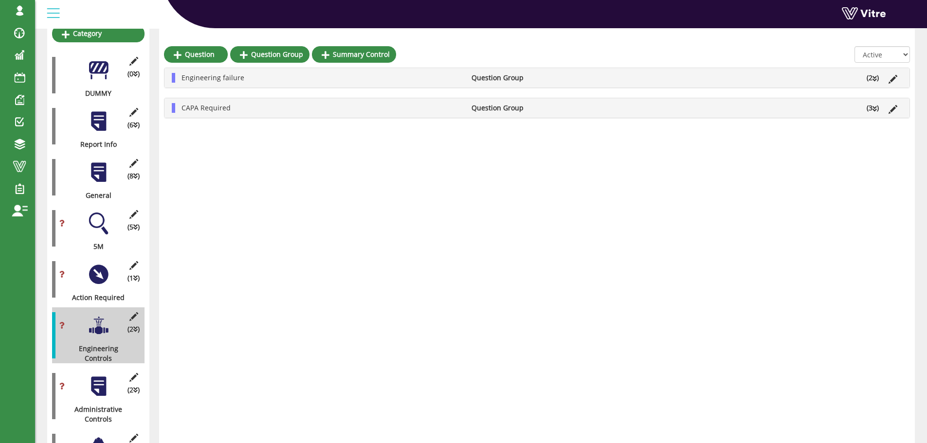
click at [289, 108] on li "CAPA Required" at bounding box center [322, 108] width 290 height 10
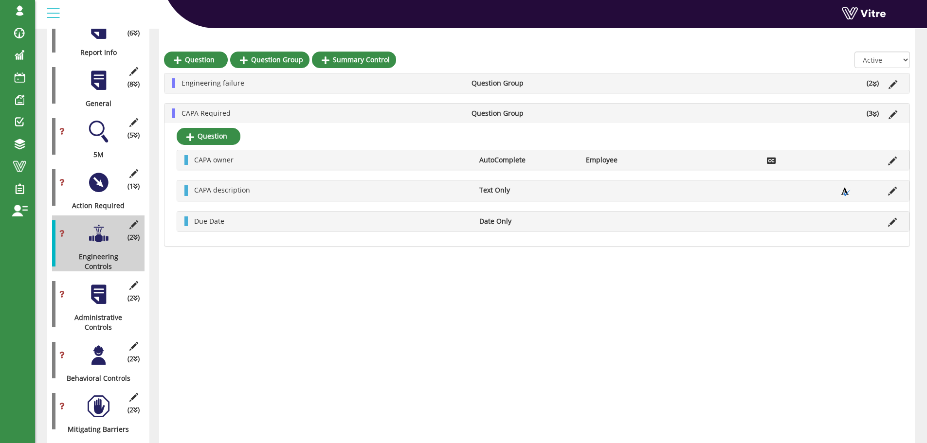
scroll to position [243, 0]
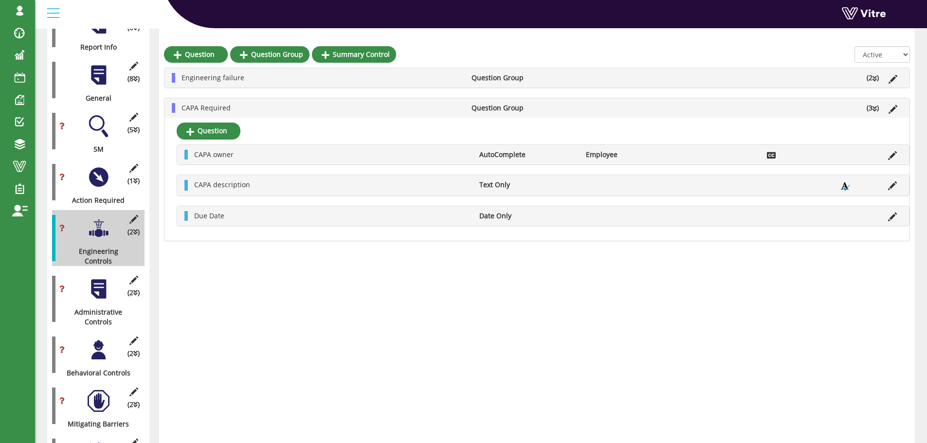
click at [104, 278] on div at bounding box center [99, 289] width 22 height 22
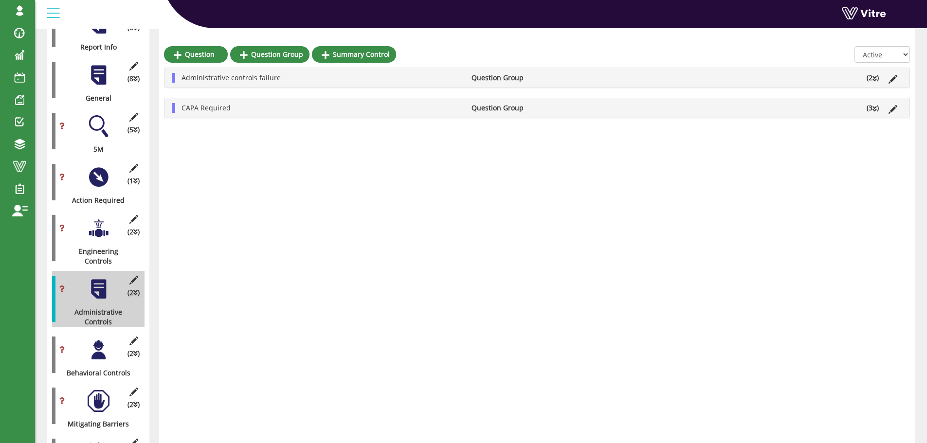
click at [240, 111] on li "CAPA Required" at bounding box center [322, 108] width 290 height 10
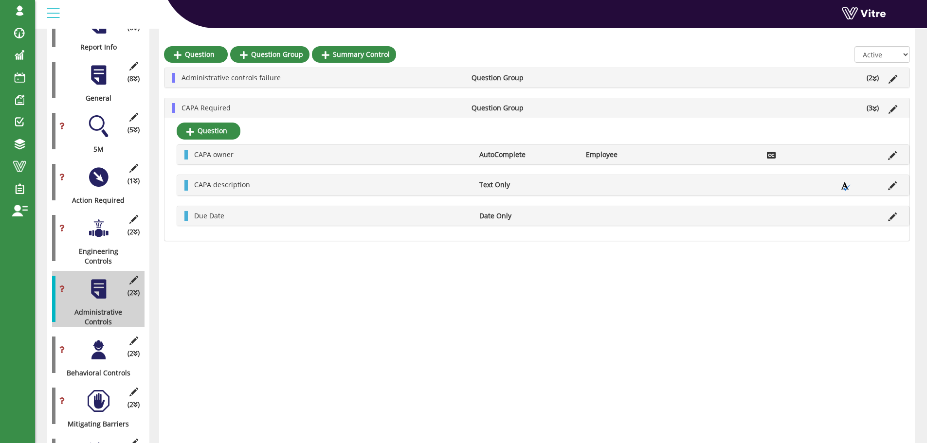
click at [96, 339] on div at bounding box center [99, 350] width 22 height 22
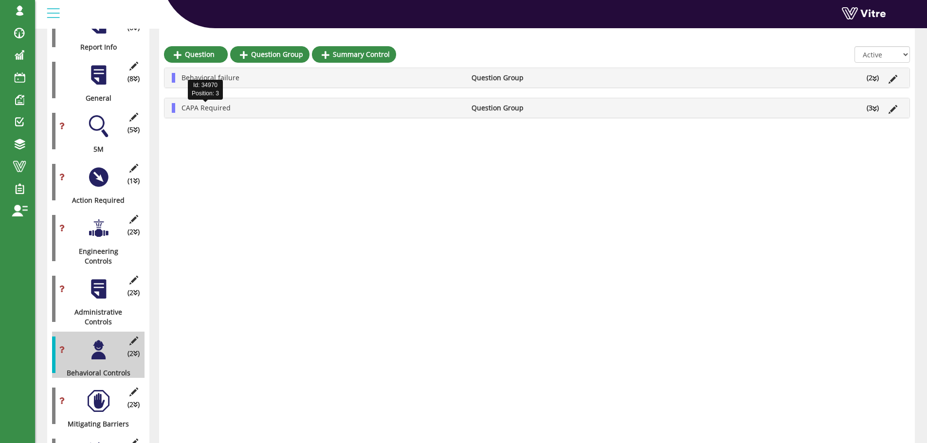
click at [201, 109] on span "CAPA Required" at bounding box center [205, 107] width 49 height 9
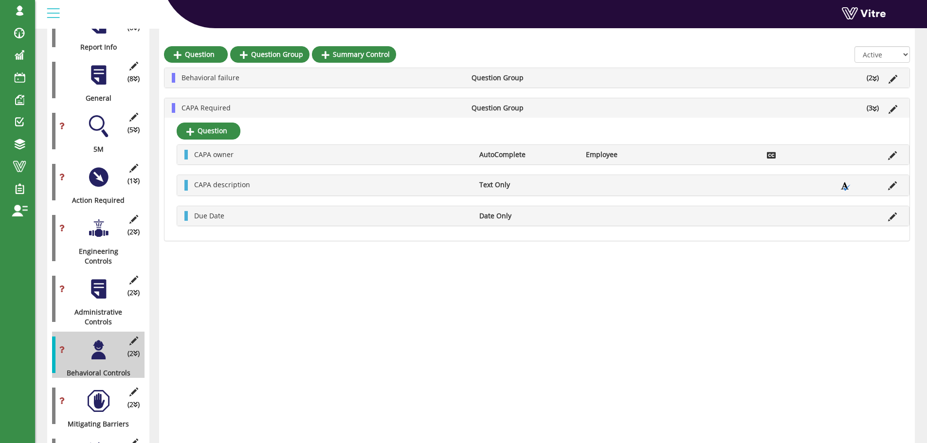
click at [95, 390] on div at bounding box center [99, 401] width 22 height 22
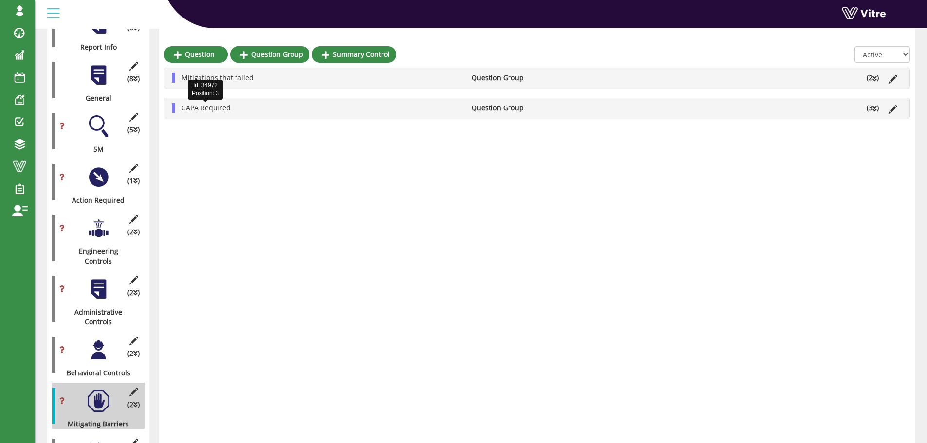
click at [219, 106] on span "CAPA Required" at bounding box center [205, 107] width 49 height 9
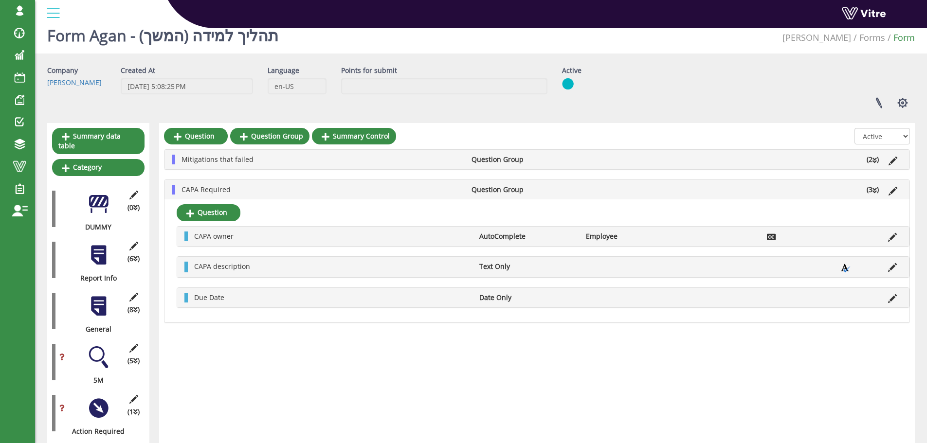
scroll to position [0, 0]
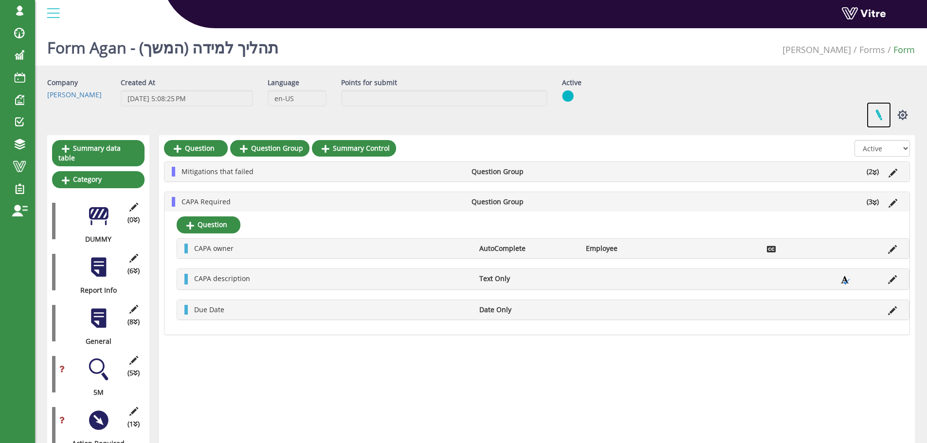
click at [880, 114] on link at bounding box center [878, 115] width 24 height 26
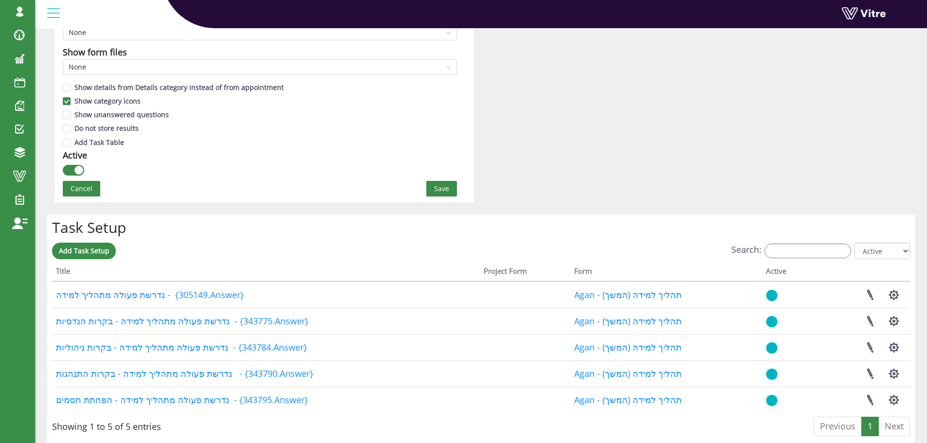
scroll to position [632, 0]
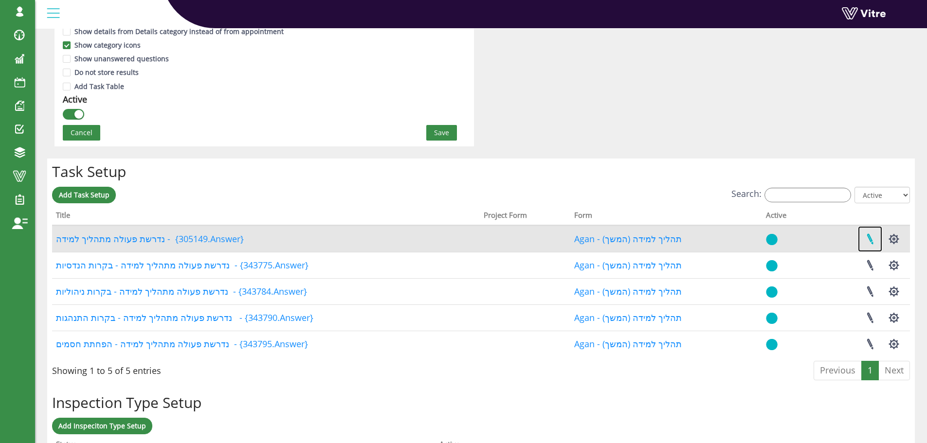
click at [870, 238] on link at bounding box center [870, 239] width 24 height 26
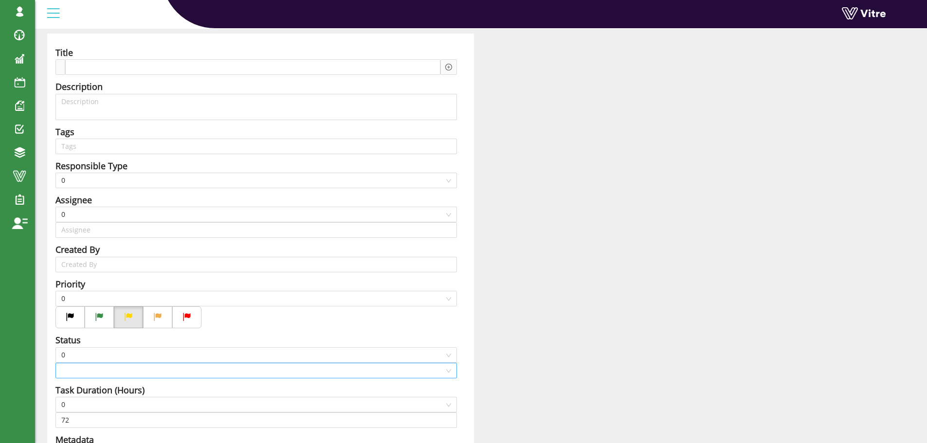
type input "[PERSON_NAME] SU"
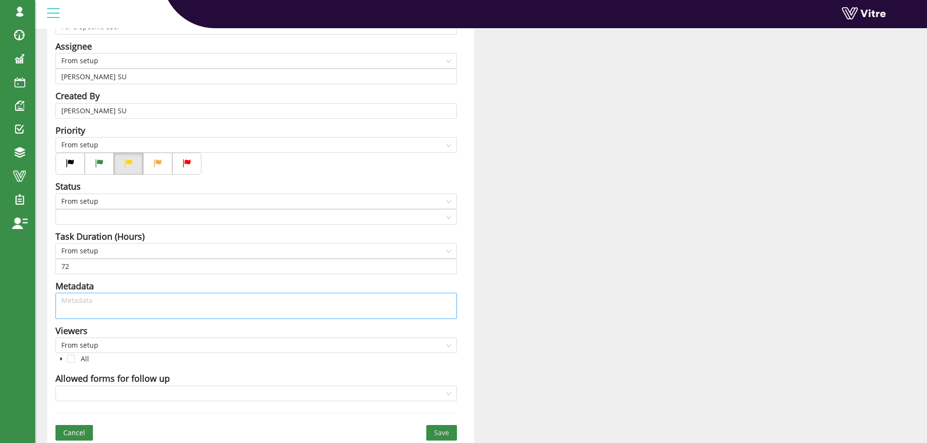
scroll to position [237, 0]
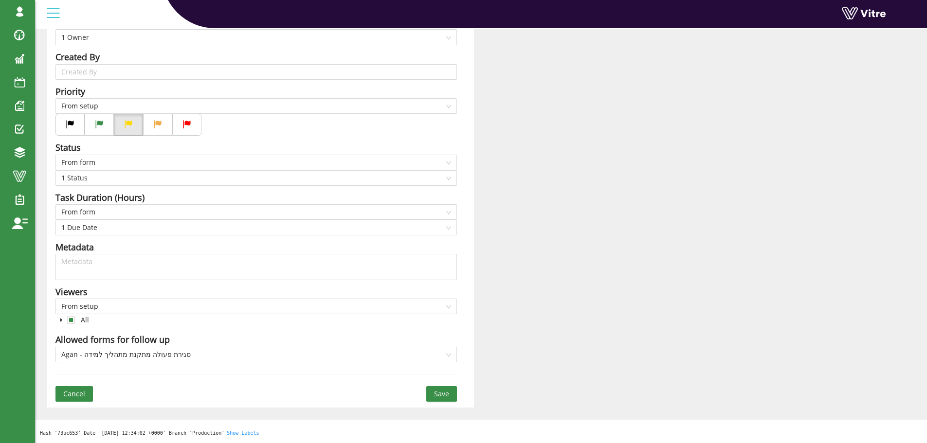
click at [81, 394] on span "Cancel" at bounding box center [74, 394] width 22 height 11
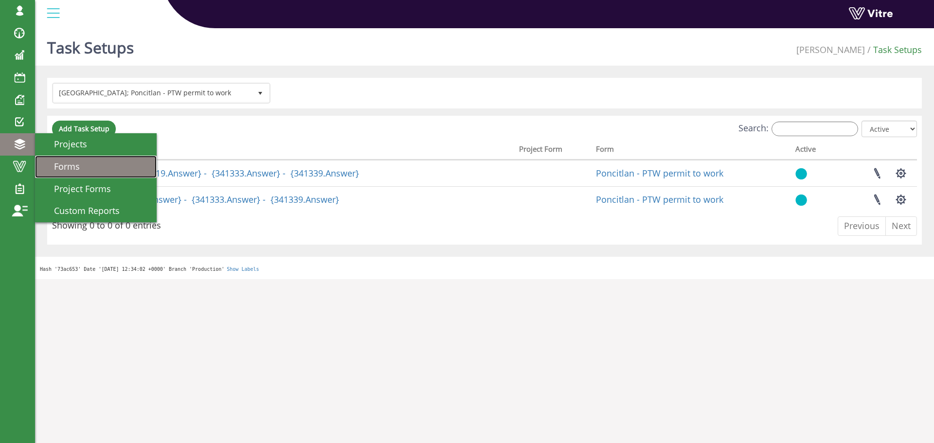
click at [68, 164] on span "Forms" at bounding box center [60, 167] width 37 height 12
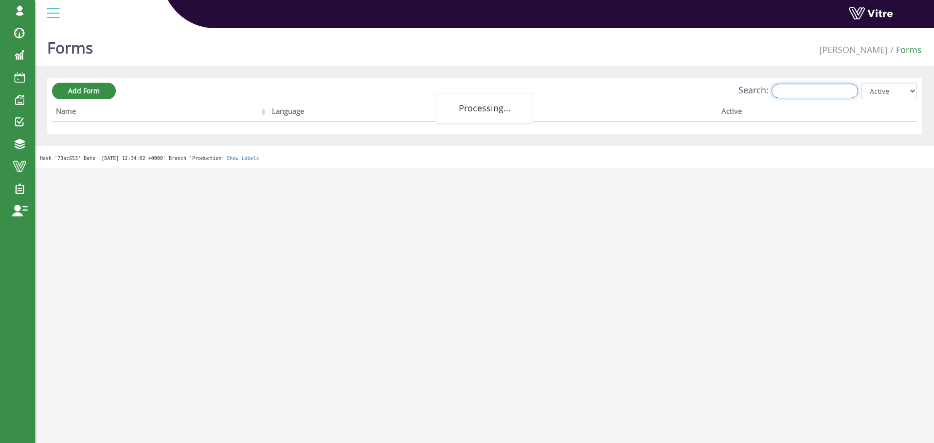
click at [806, 91] on input "Search:" at bounding box center [814, 91] width 87 height 15
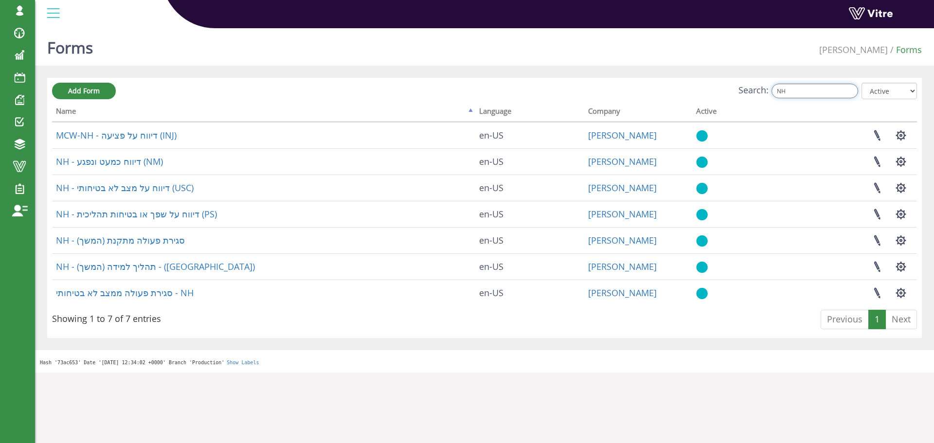
click at [803, 90] on input "NH" at bounding box center [814, 91] width 87 height 15
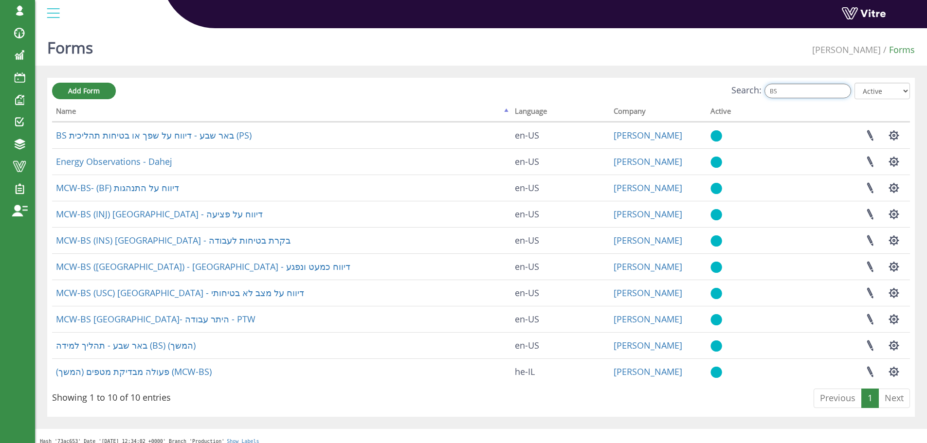
click at [786, 91] on input "BS" at bounding box center [807, 91] width 87 height 15
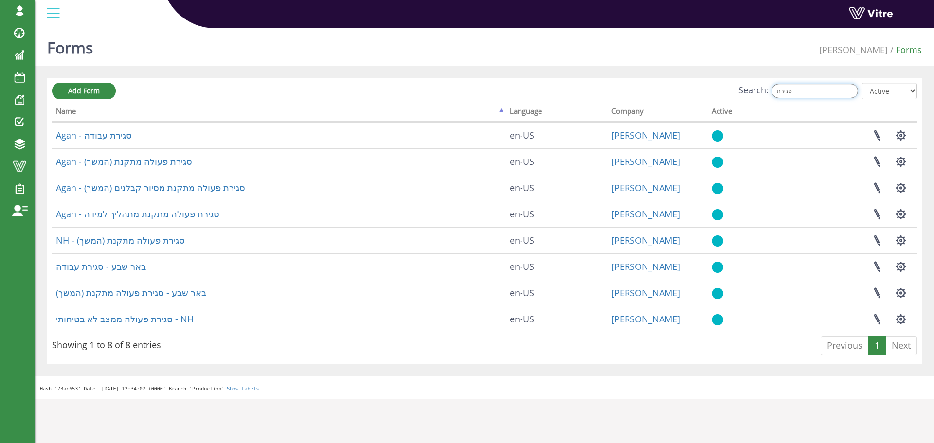
click at [806, 91] on input "סגירת" at bounding box center [814, 91] width 87 height 15
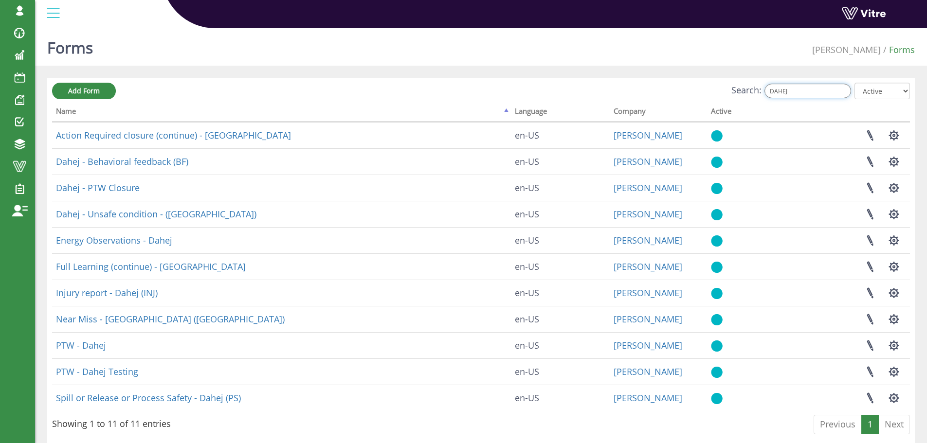
click at [812, 90] on input "DAHEJ" at bounding box center [807, 91] width 87 height 15
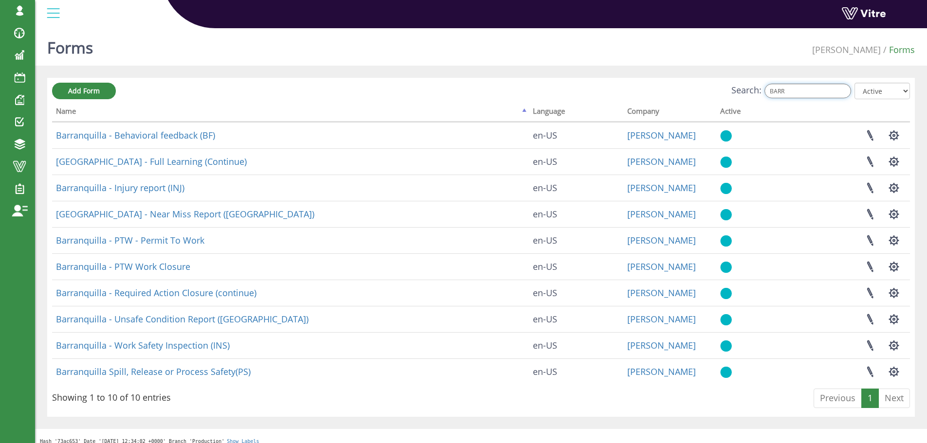
click at [799, 87] on input "BARR" at bounding box center [807, 91] width 87 height 15
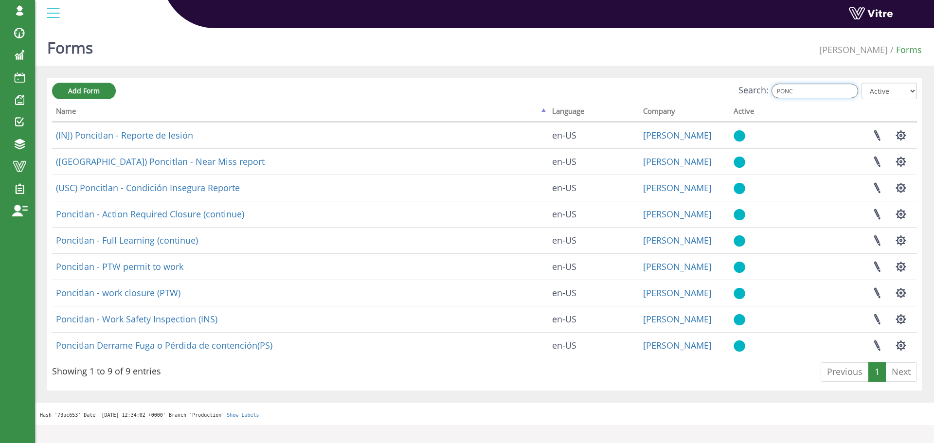
click at [818, 91] on input "PONC" at bounding box center [814, 91] width 87 height 15
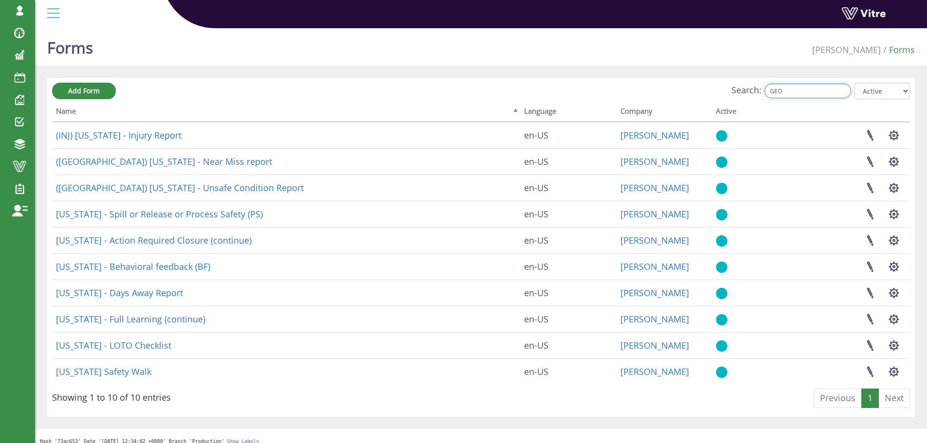
click at [797, 90] on input "GEO" at bounding box center [807, 91] width 87 height 15
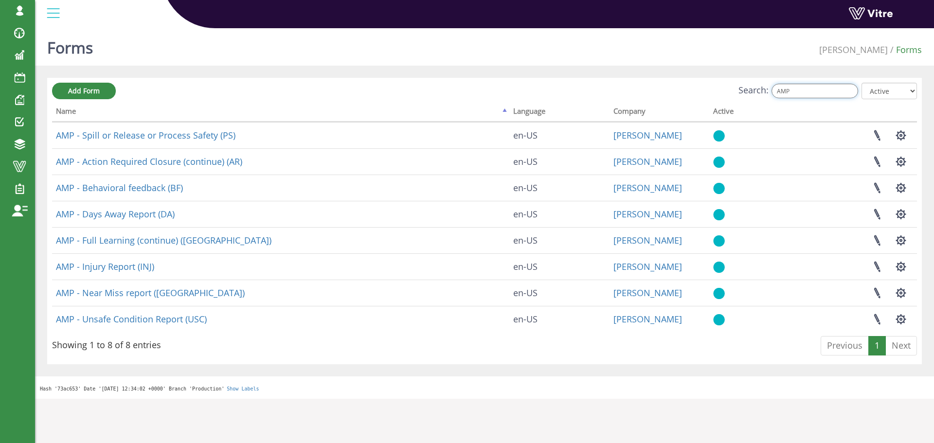
type input "AMP"
